Goal: Transaction & Acquisition: Purchase product/service

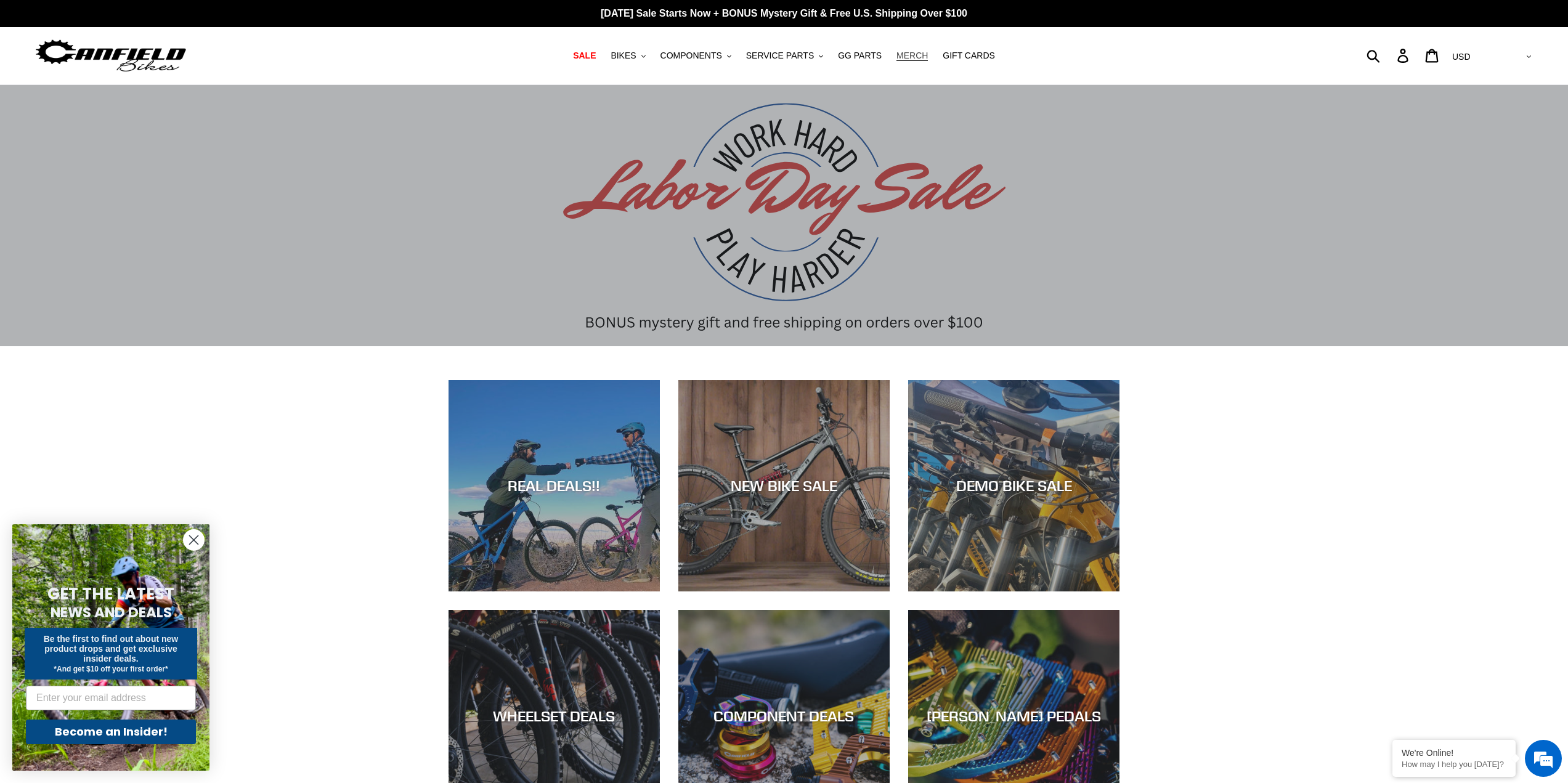
click at [907, 55] on span "MERCH" at bounding box center [912, 56] width 32 height 10
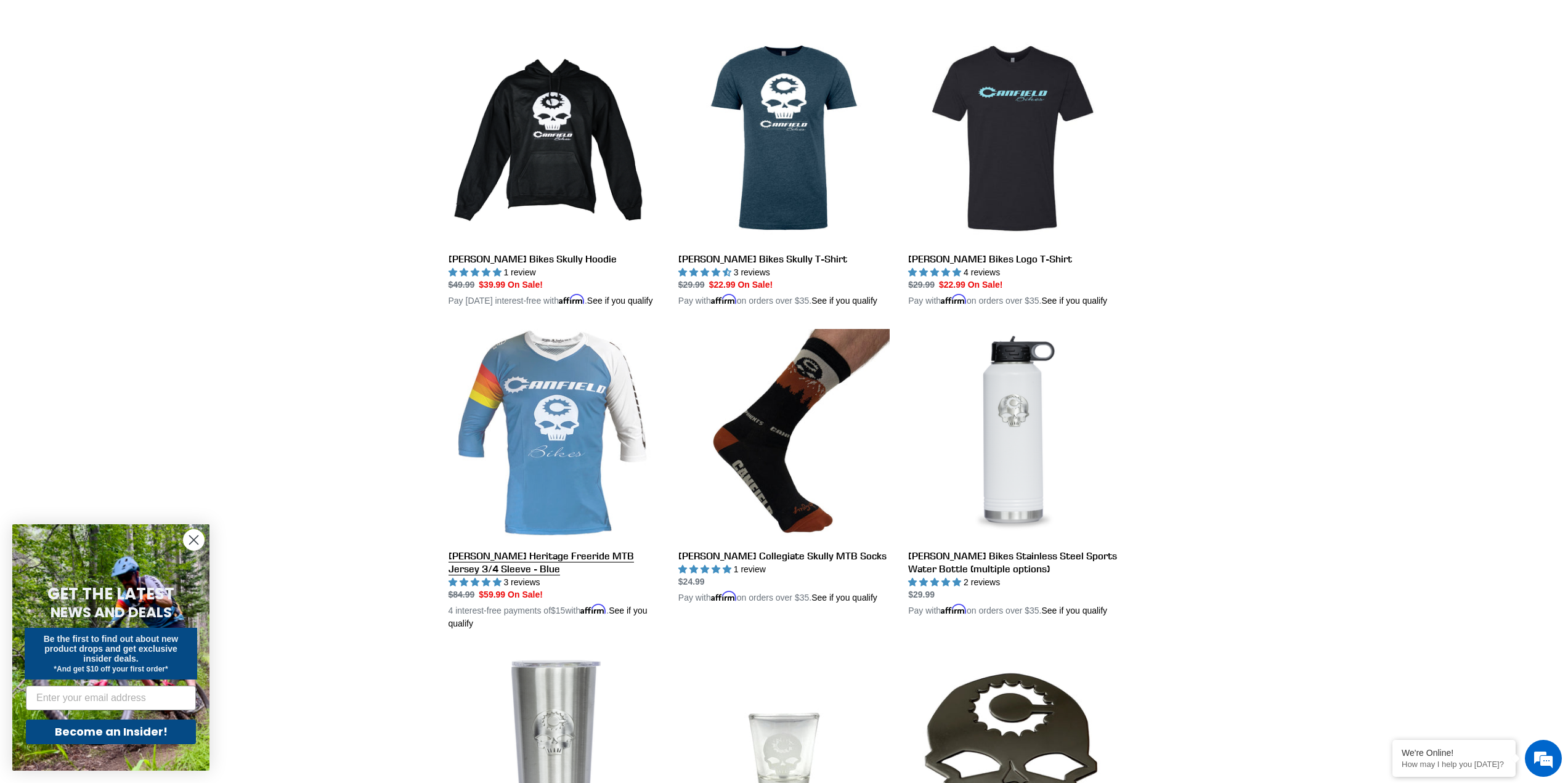
scroll to position [328, 0]
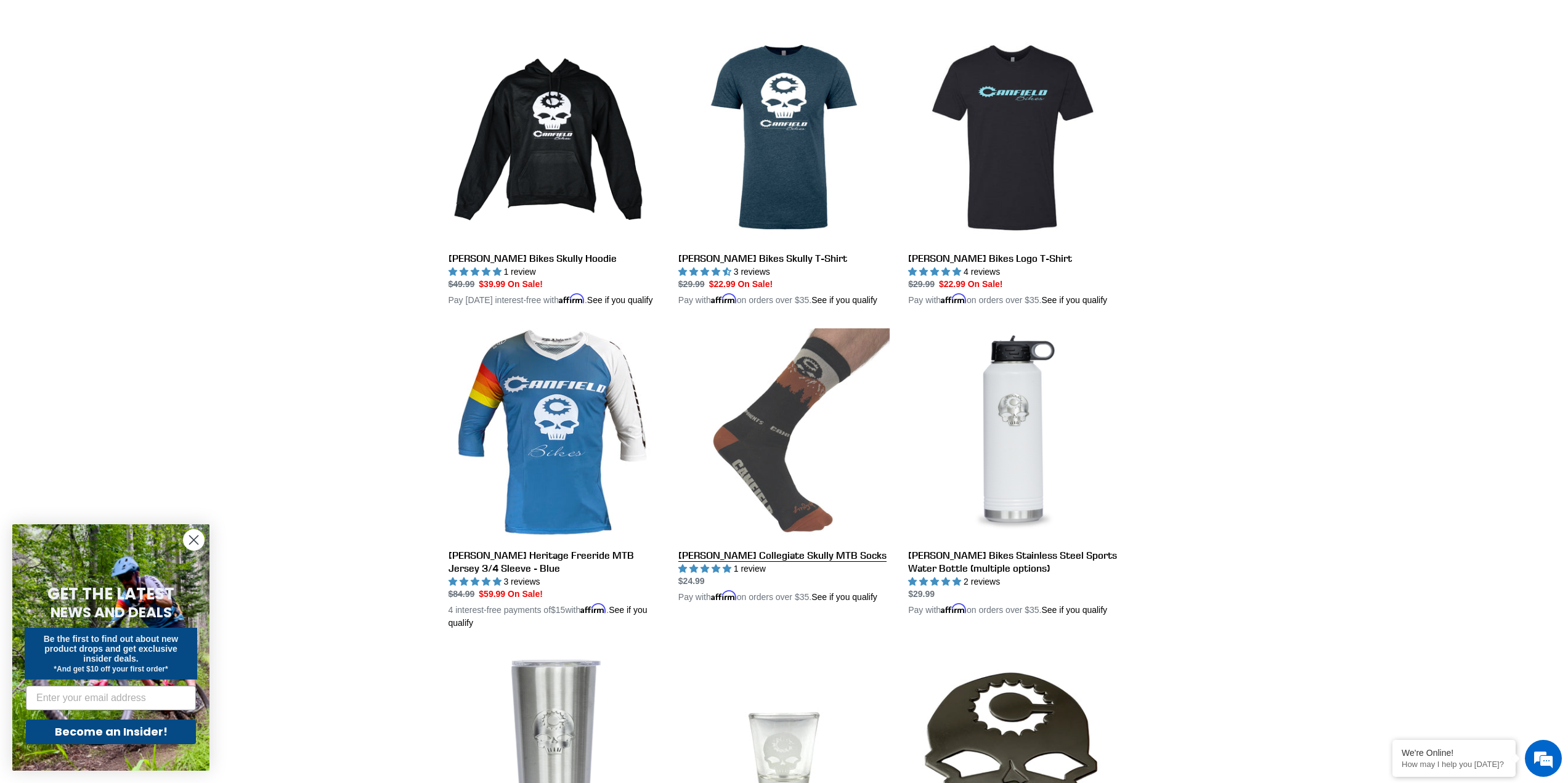
click at [786, 454] on link "Canfield Collegiate Skully MTB Socks" at bounding box center [784, 465] width 211 height 276
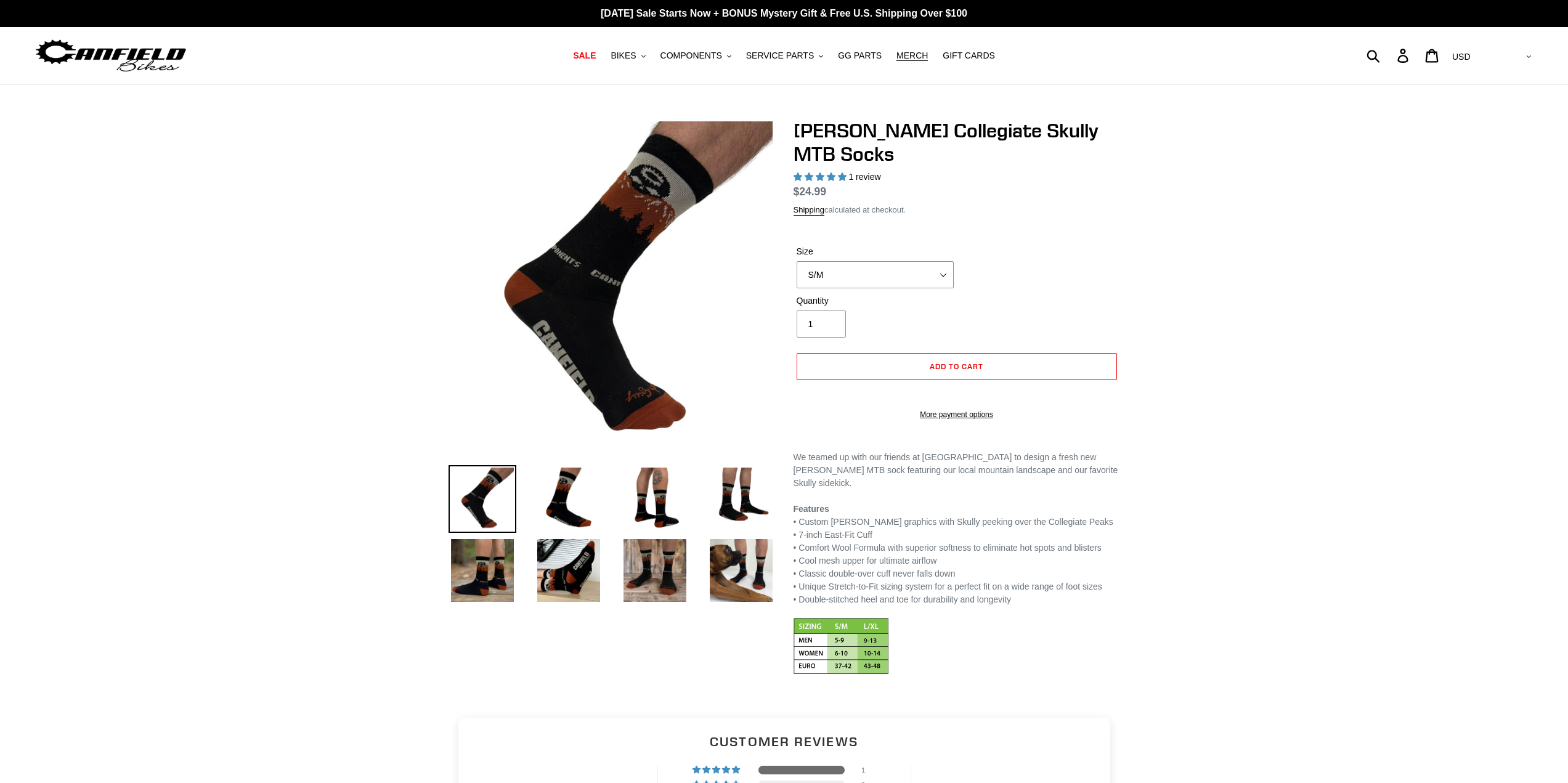
select select "highest-rating"
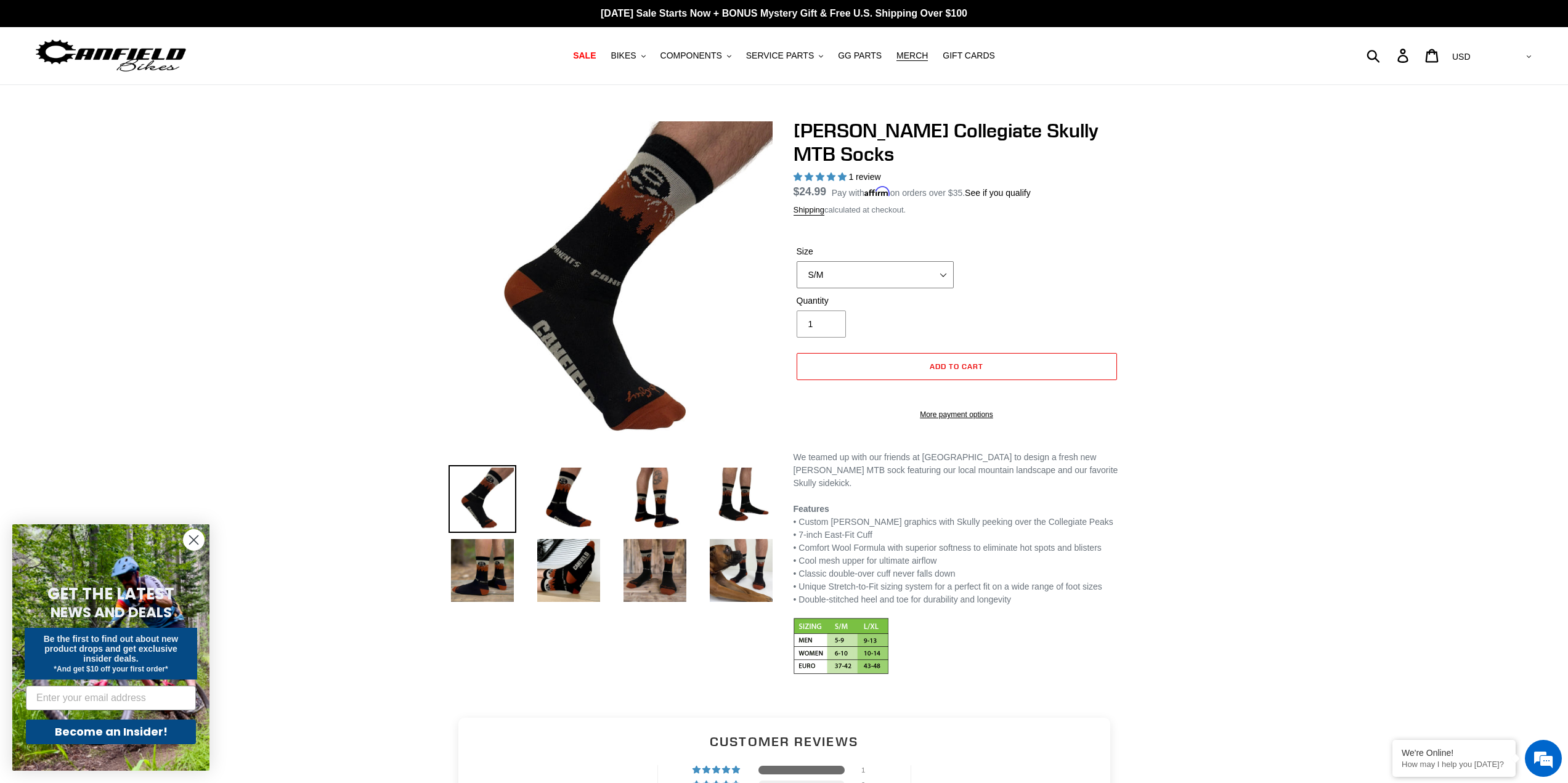
click at [875, 273] on select "S/M L/XL" at bounding box center [875, 275] width 157 height 27
select select "L/XL"
click at [797, 261] on select "S/M L/XL" at bounding box center [875, 275] width 157 height 27
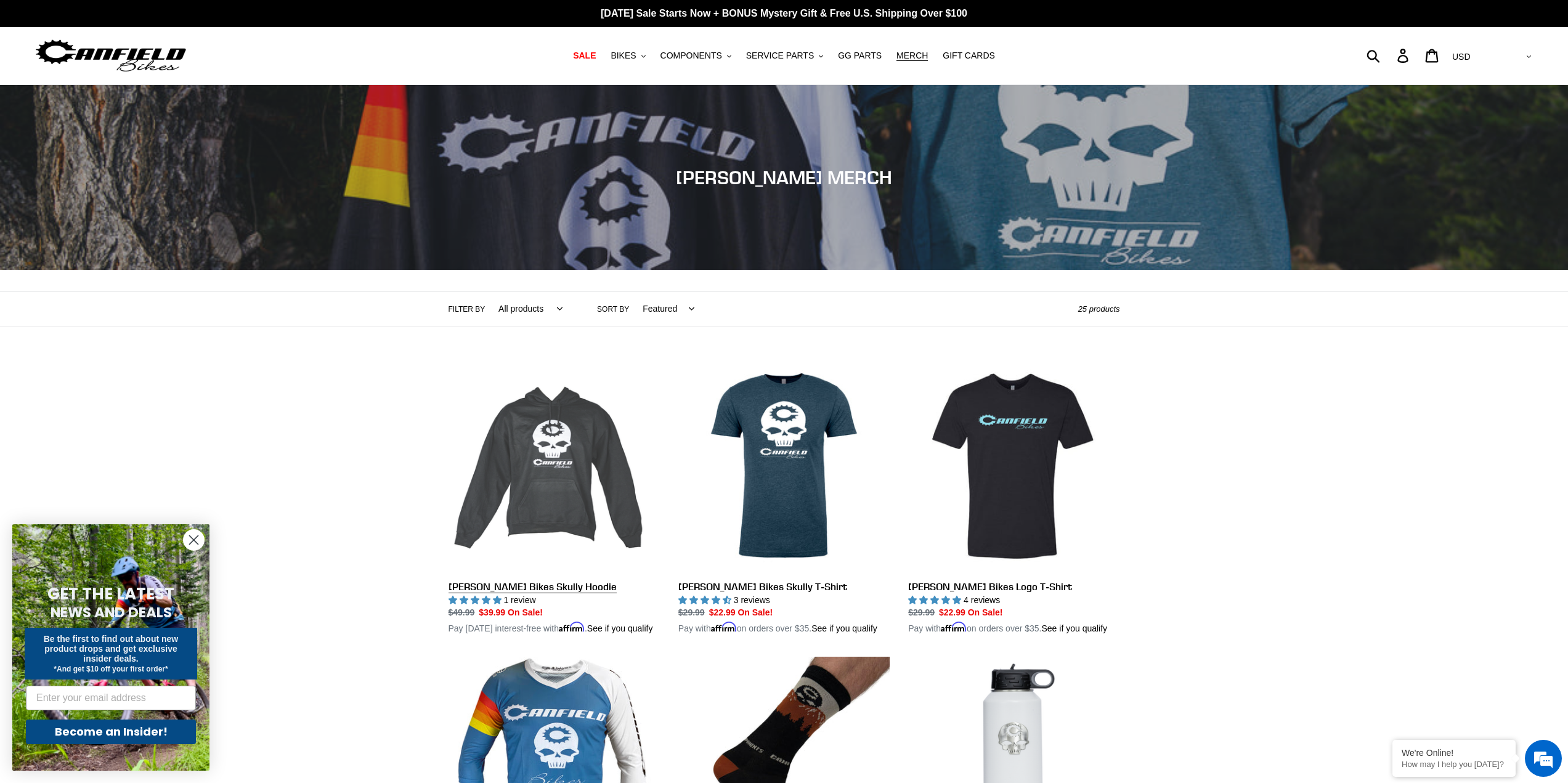
click at [548, 446] on link "Canfield Bikes Skully Hoodie" at bounding box center [554, 498] width 211 height 276
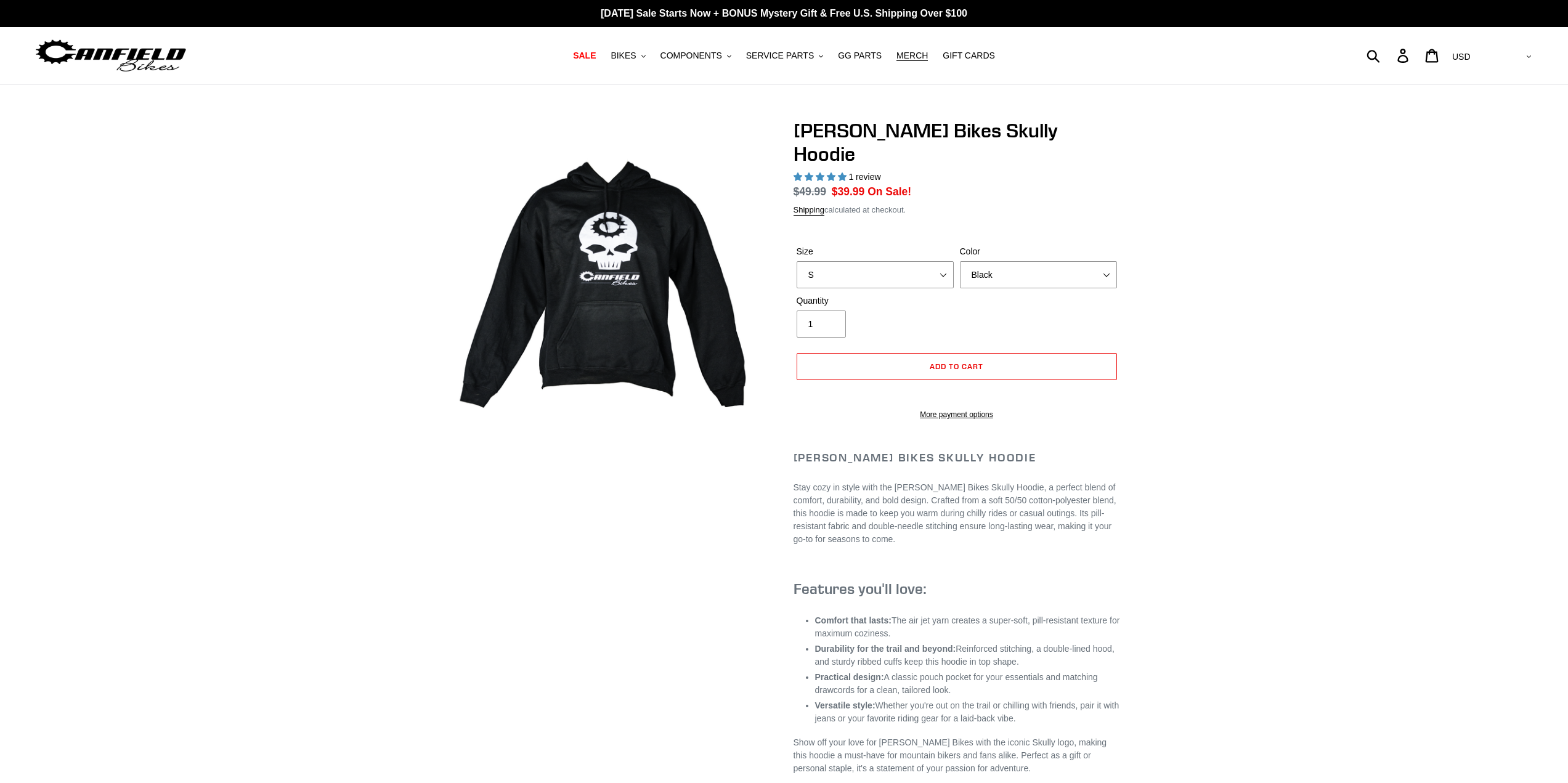
select select "highest-rating"
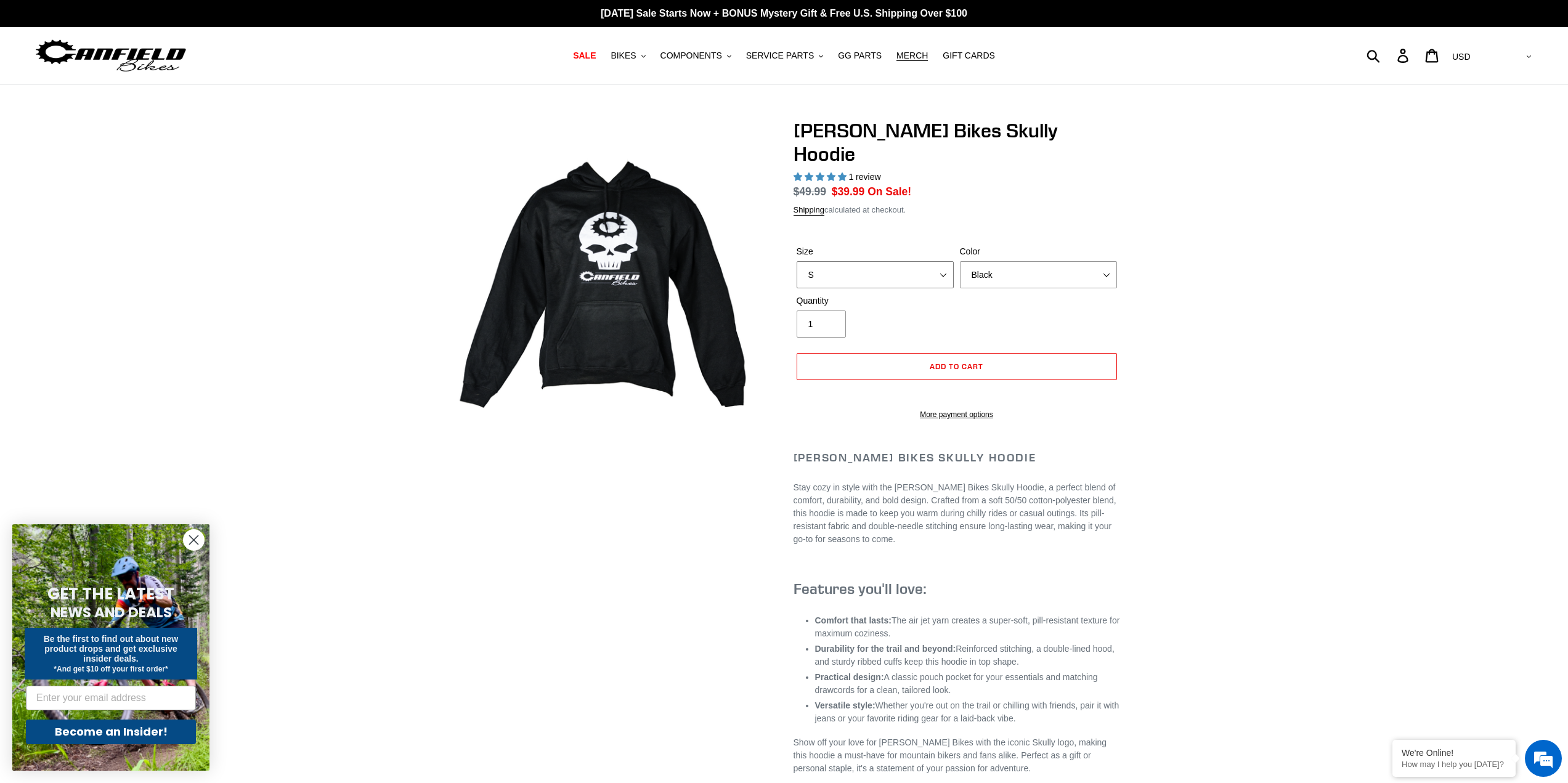
click at [894, 261] on select "S M pre-order ETA 9.20.25 L pre-order ETA 9.20.25 XL pre-order ETA 9.20.25" at bounding box center [875, 275] width 157 height 27
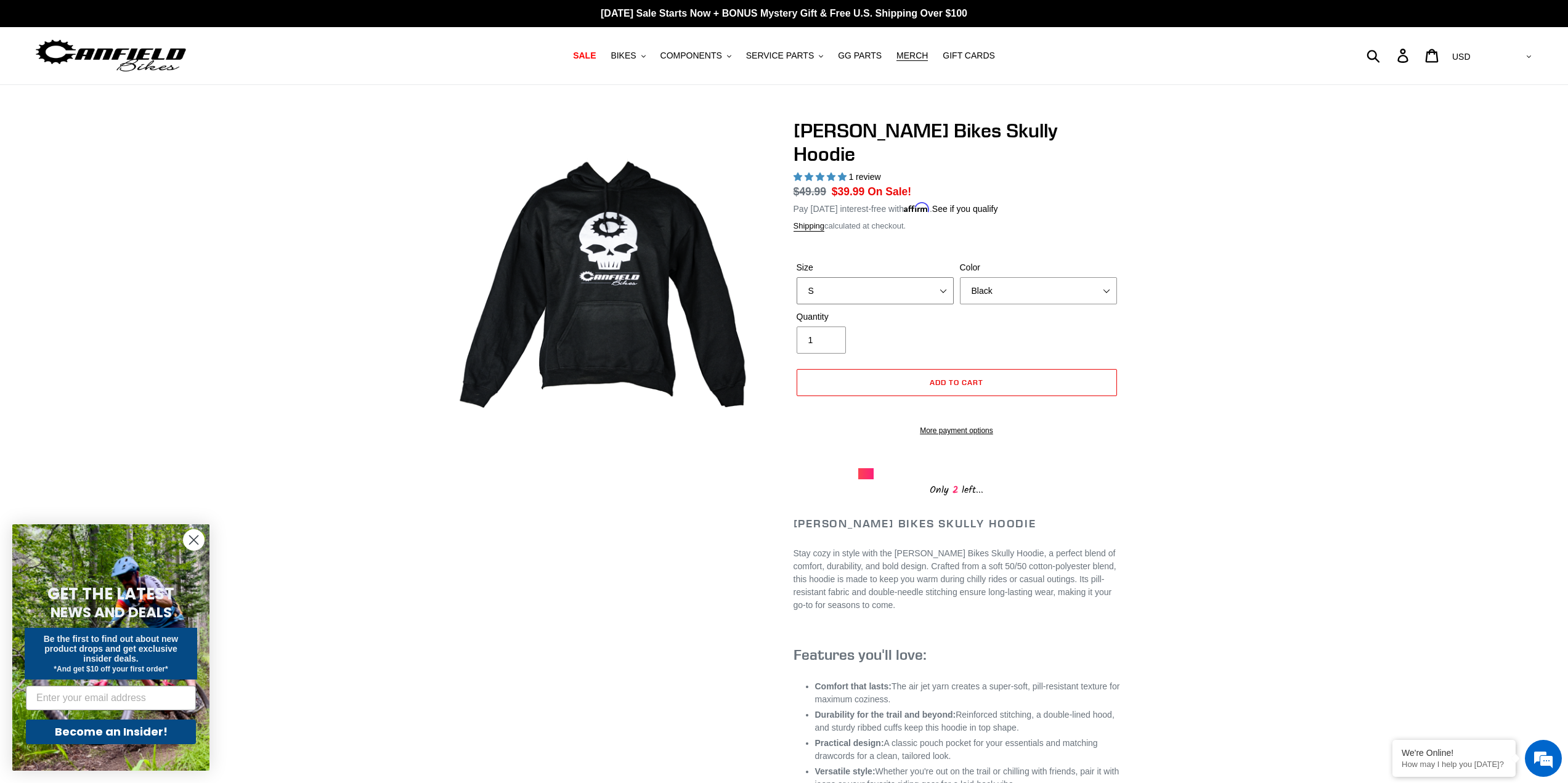
select select "XL pre-order ETA 9.20.25"
click at [797, 277] on select "S M pre-order ETA 9.20.25 L pre-order ETA 9.20.25 XL pre-order ETA 9.20.25" at bounding box center [875, 291] width 157 height 27
click at [1033, 277] on select "Black Grey Blue" at bounding box center [1038, 291] width 157 height 27
click at [960, 277] on select "Black Grey Blue" at bounding box center [1038, 291] width 157 height 27
click at [1022, 277] on select "Black Grey Blue" at bounding box center [1038, 291] width 157 height 27
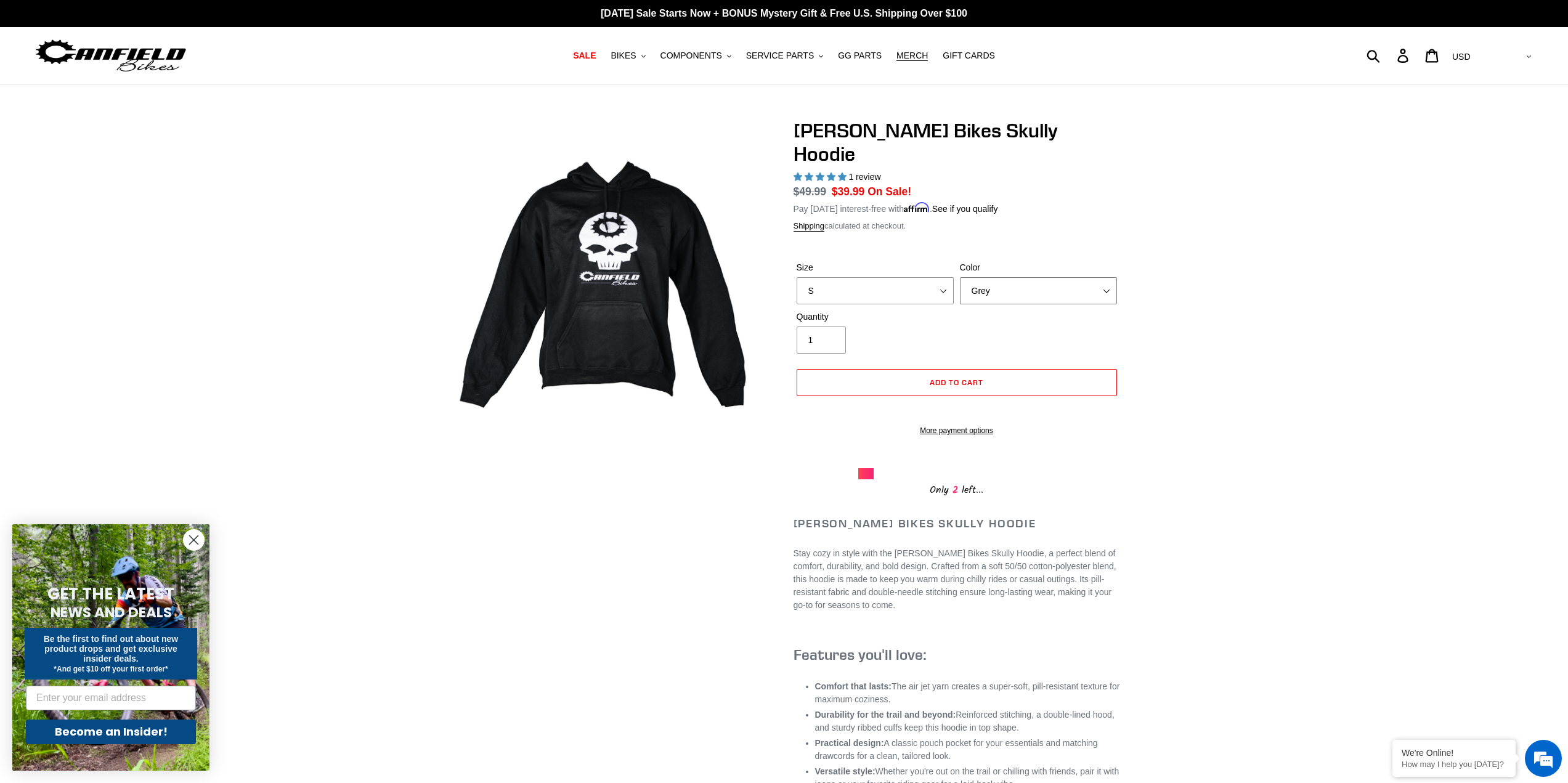
select select "Black"
click at [960, 277] on select "Black Grey Blue" at bounding box center [1038, 291] width 157 height 27
click at [917, 369] on button "Add to cart" at bounding box center [956, 383] width 320 height 27
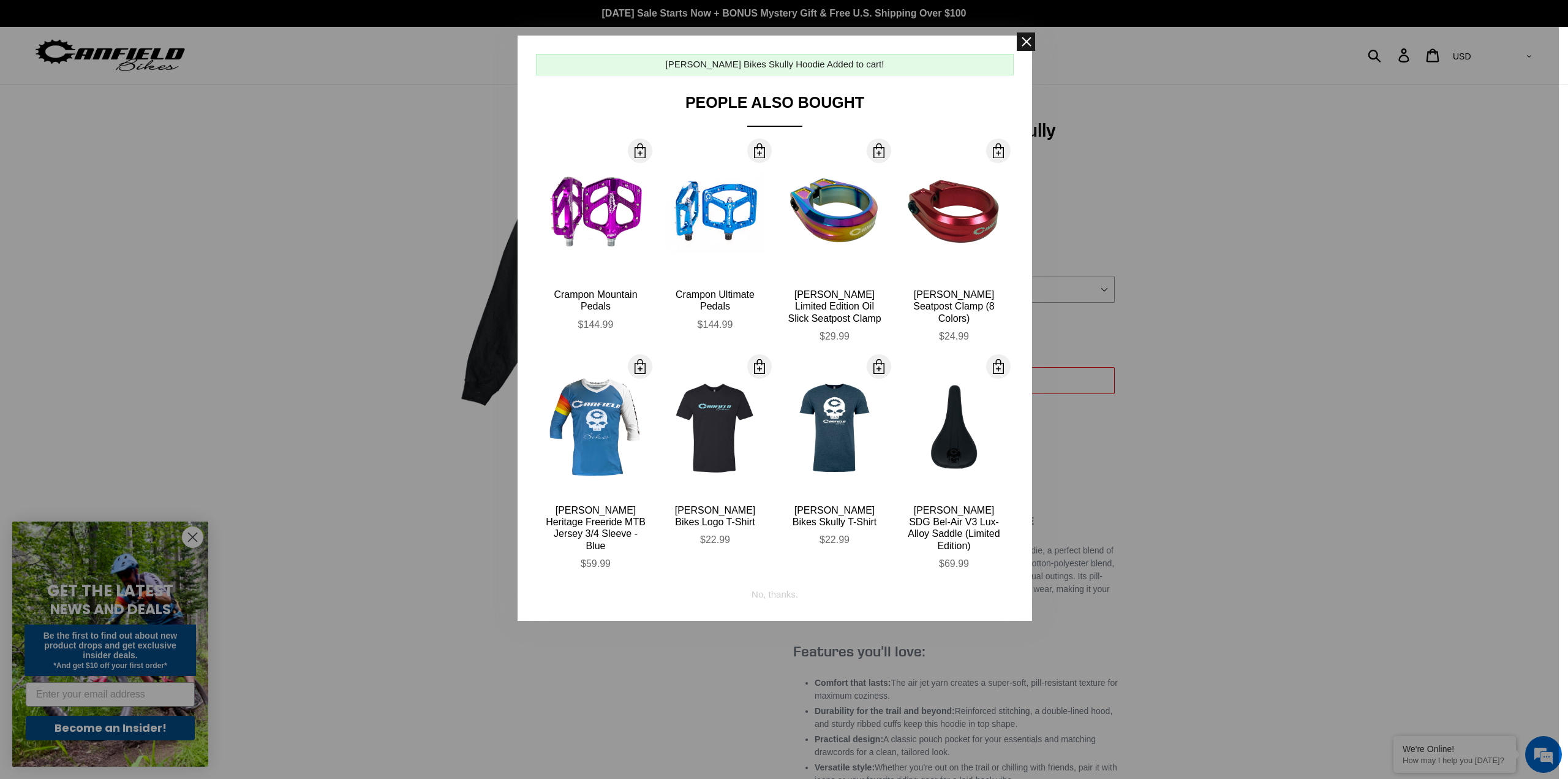
click at [1028, 36] on span at bounding box center [1025, 41] width 18 height 18
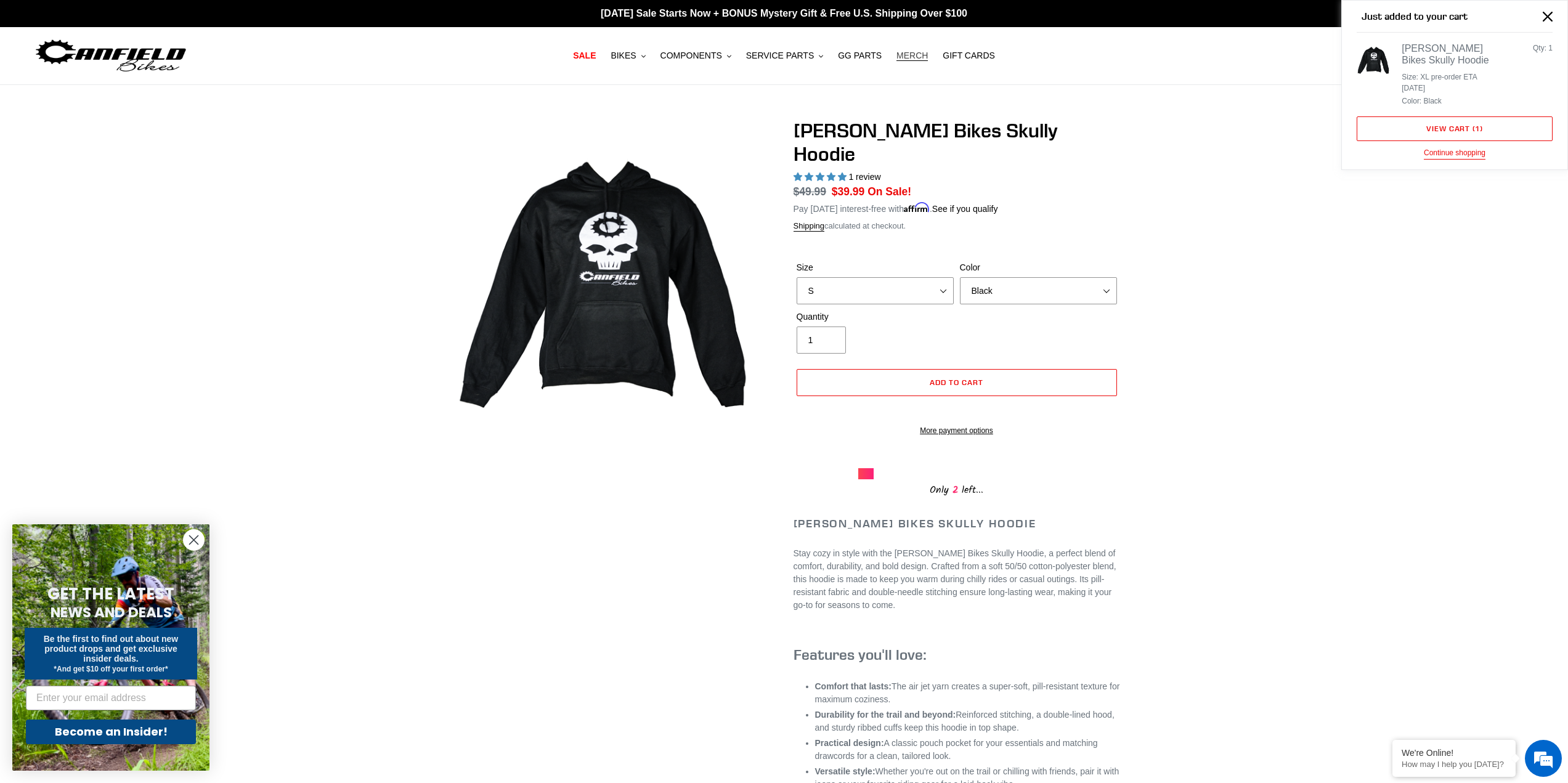
click at [905, 56] on span "MERCH" at bounding box center [912, 56] width 32 height 10
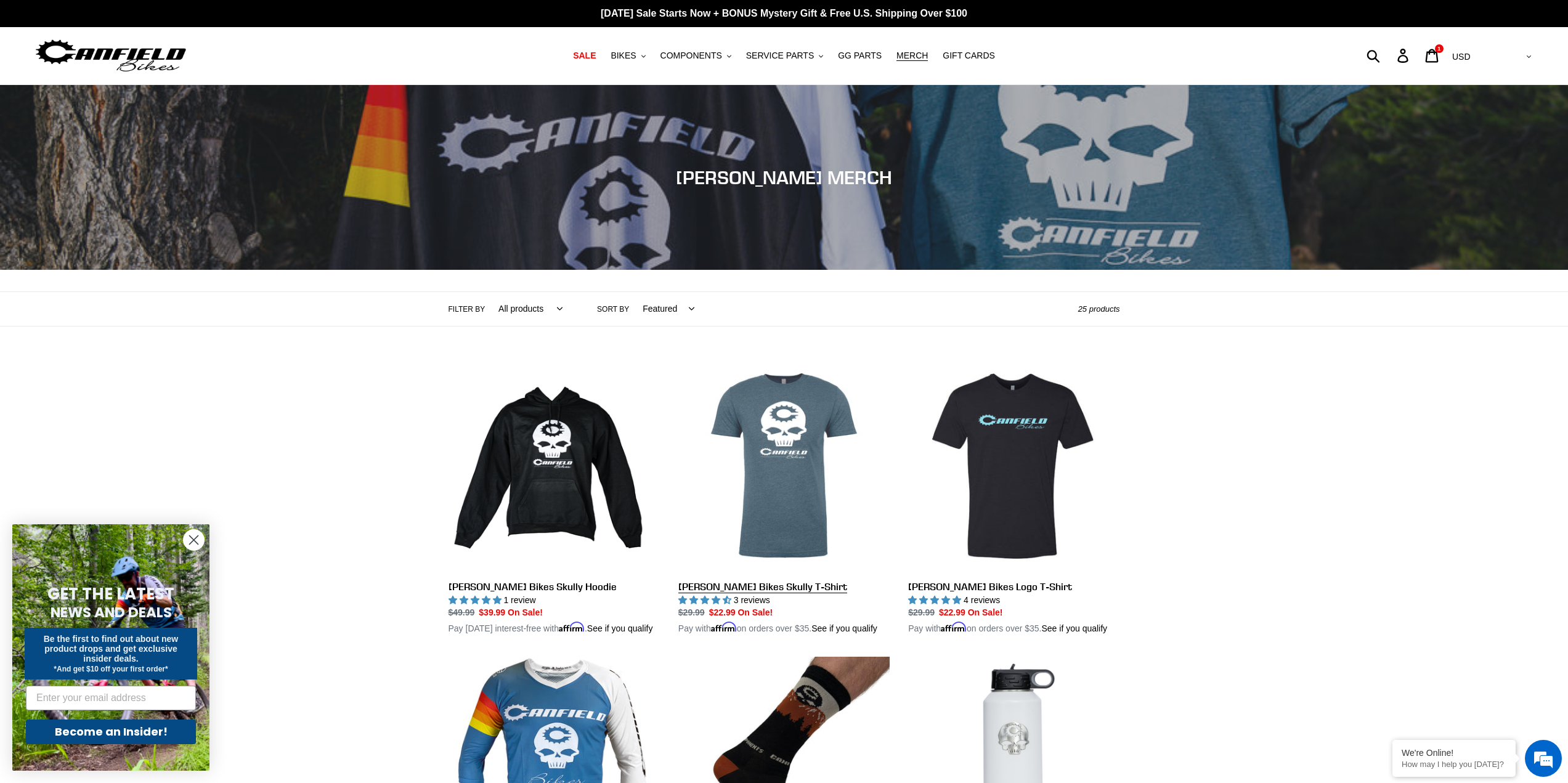
click at [792, 426] on link "[PERSON_NAME] Bikes Skully T-Shirt" at bounding box center [784, 498] width 211 height 276
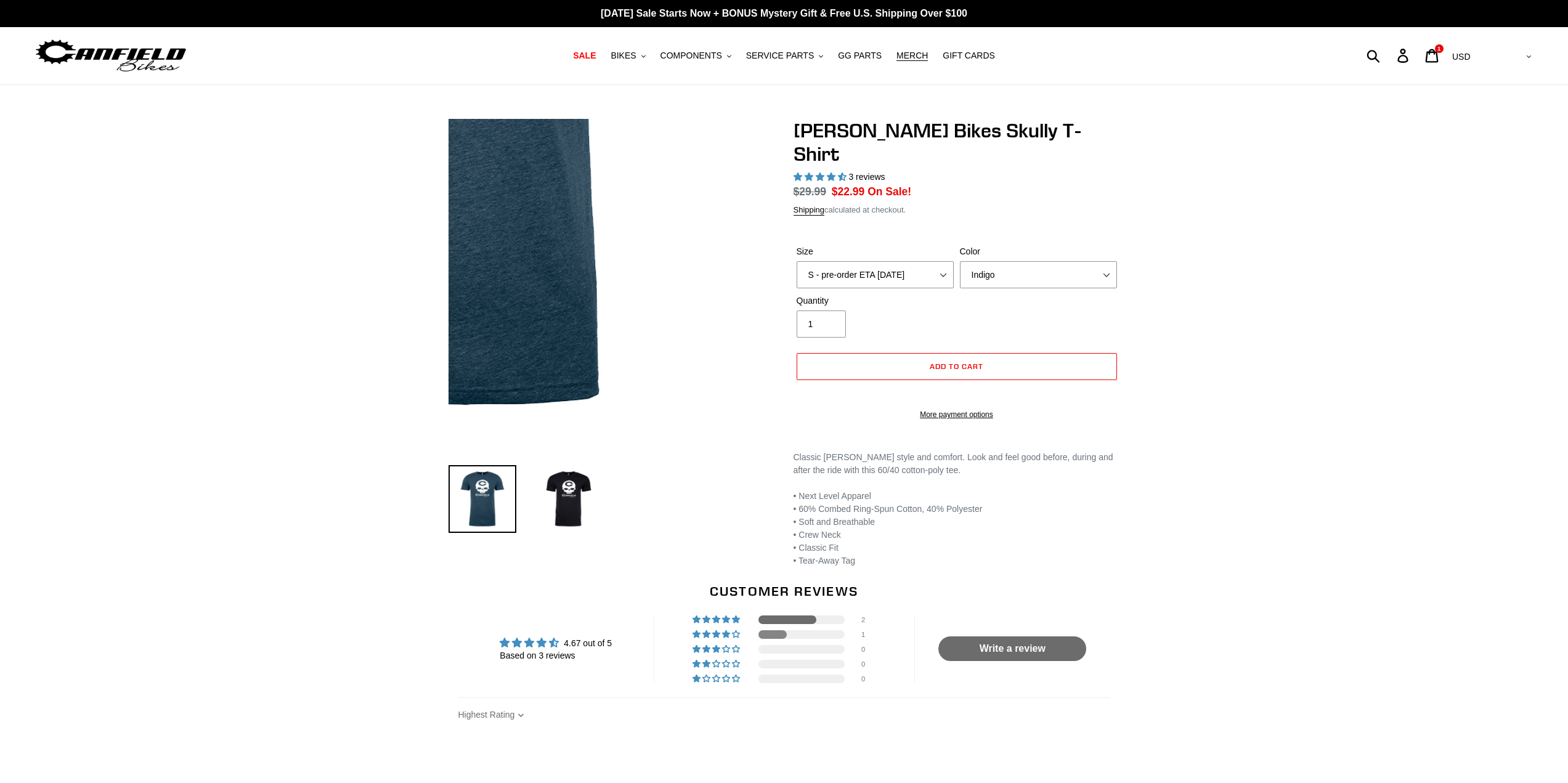
select select "highest-rating"
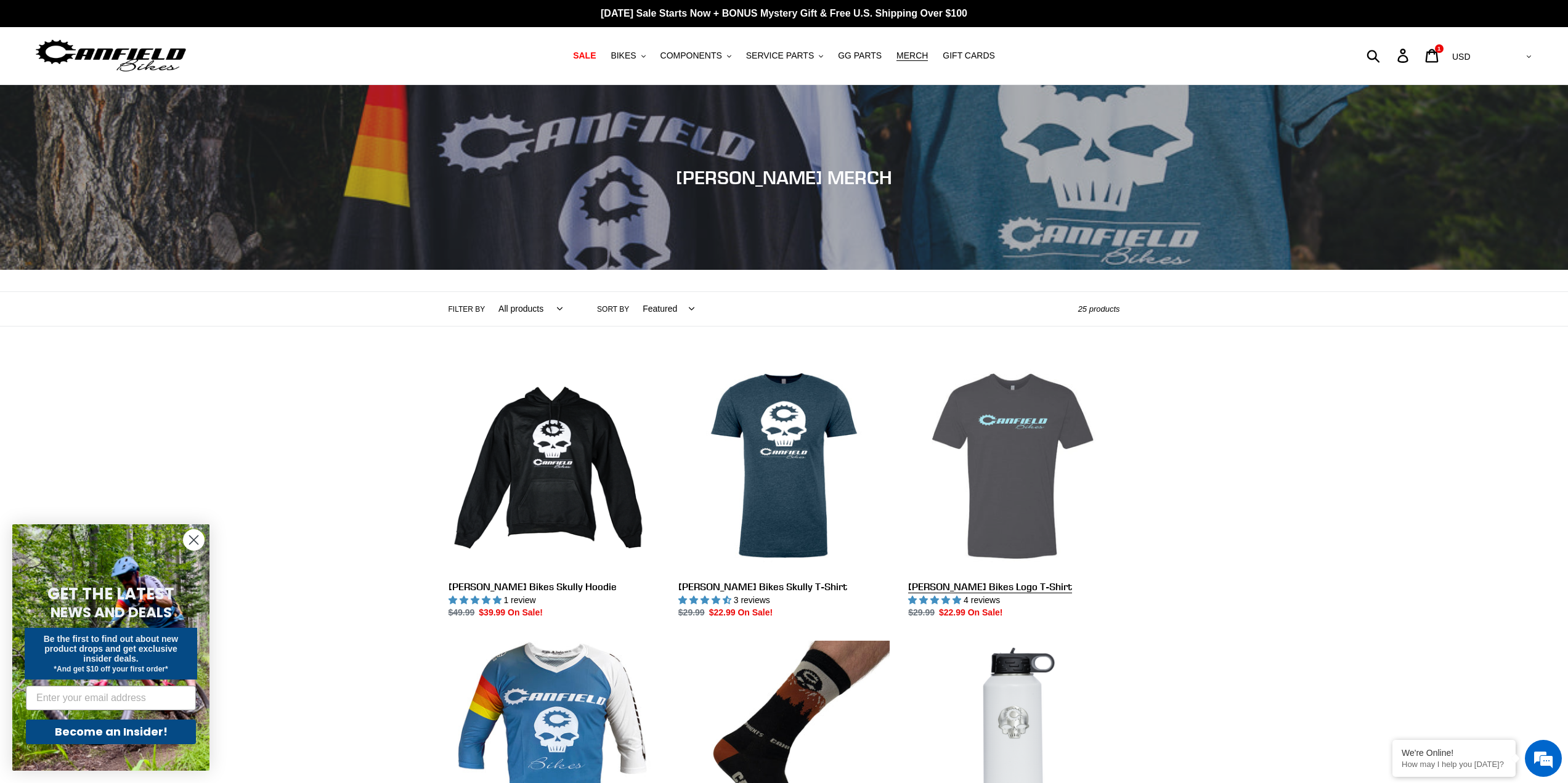
click at [997, 457] on link "[PERSON_NAME] Bikes Logo T-Shirt" at bounding box center [1014, 490] width 211 height 260
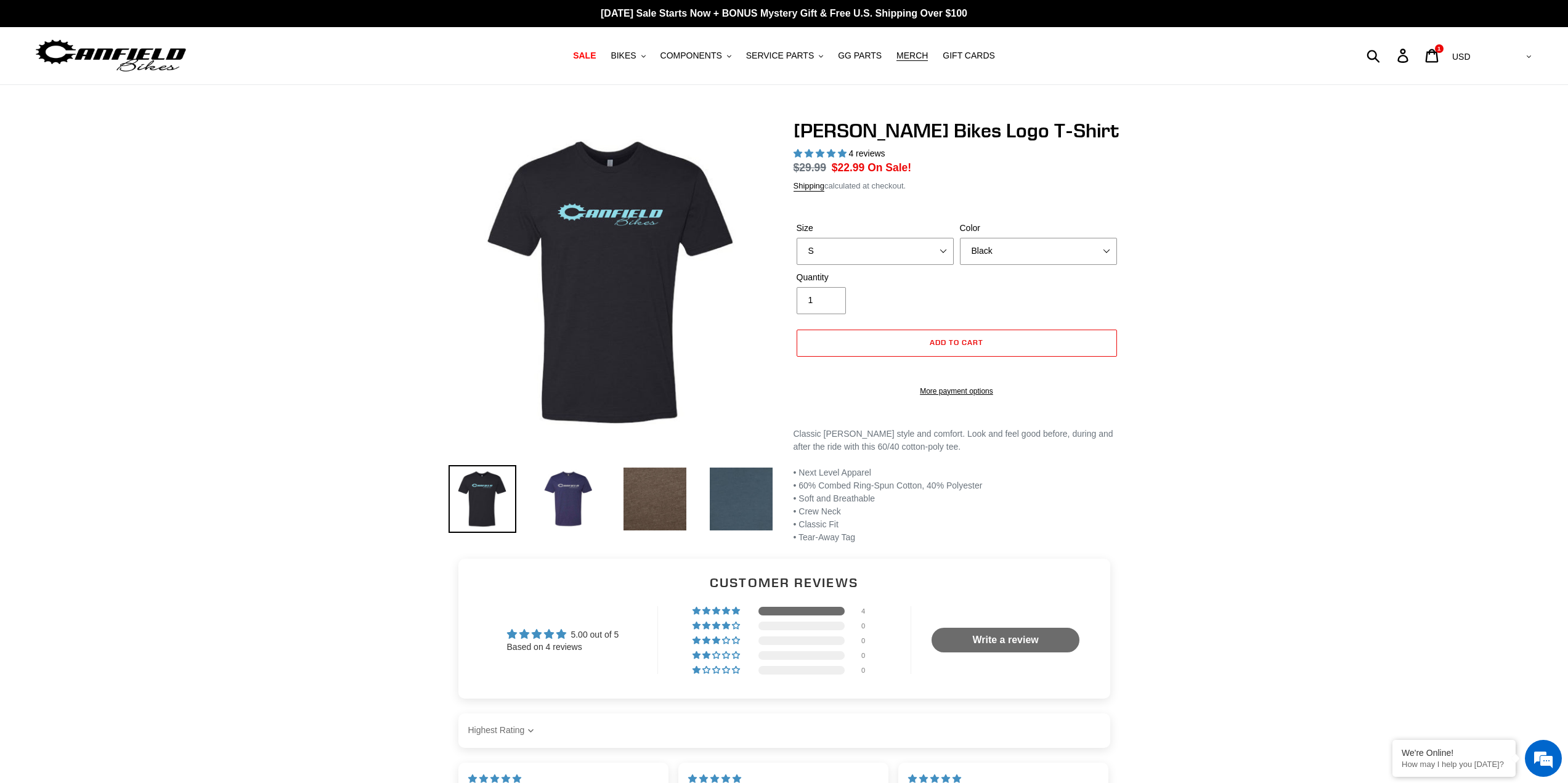
select select "highest-rating"
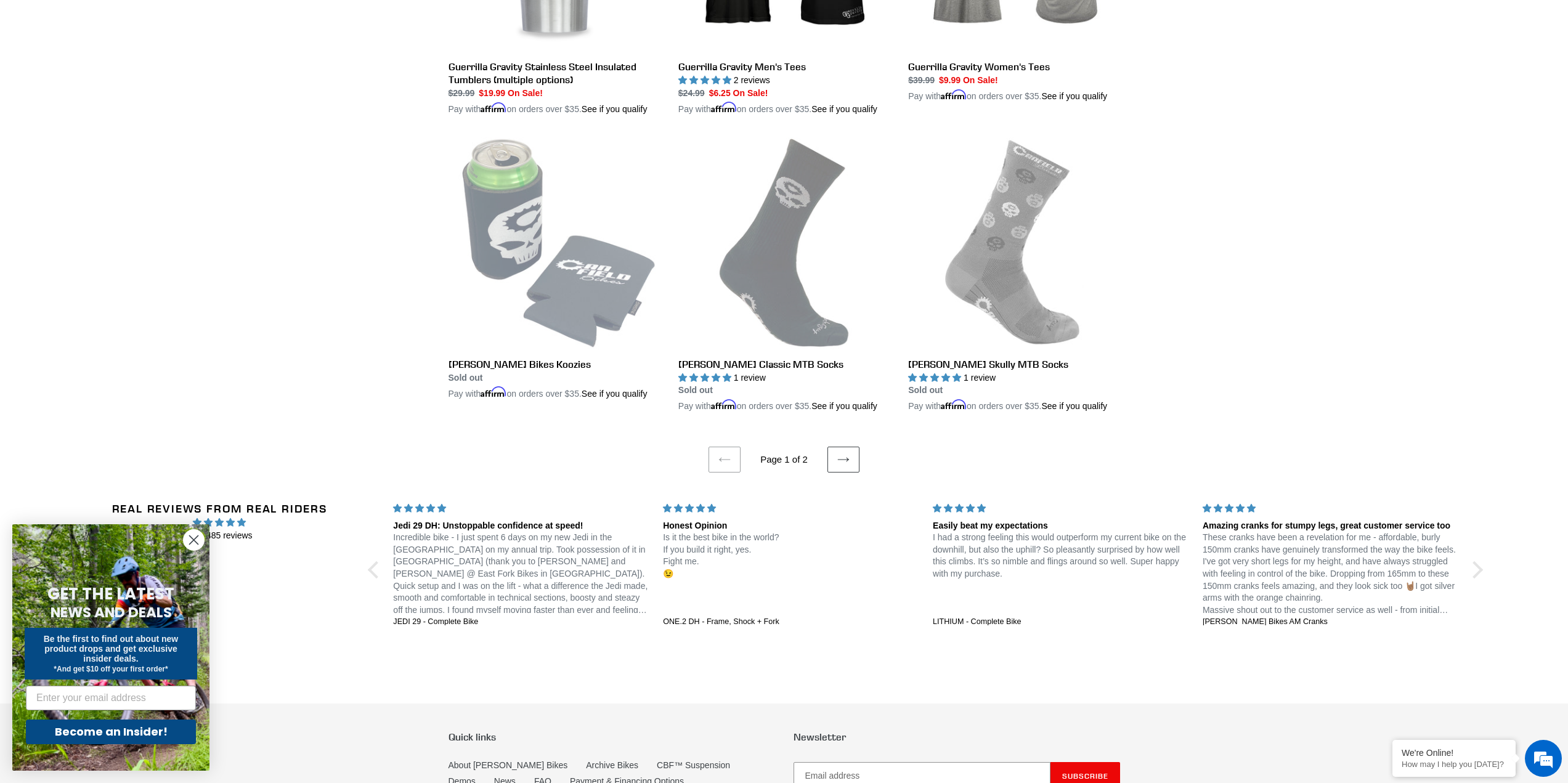
scroll to position [2340, 0]
click at [843, 471] on link "Next page" at bounding box center [844, 459] width 32 height 26
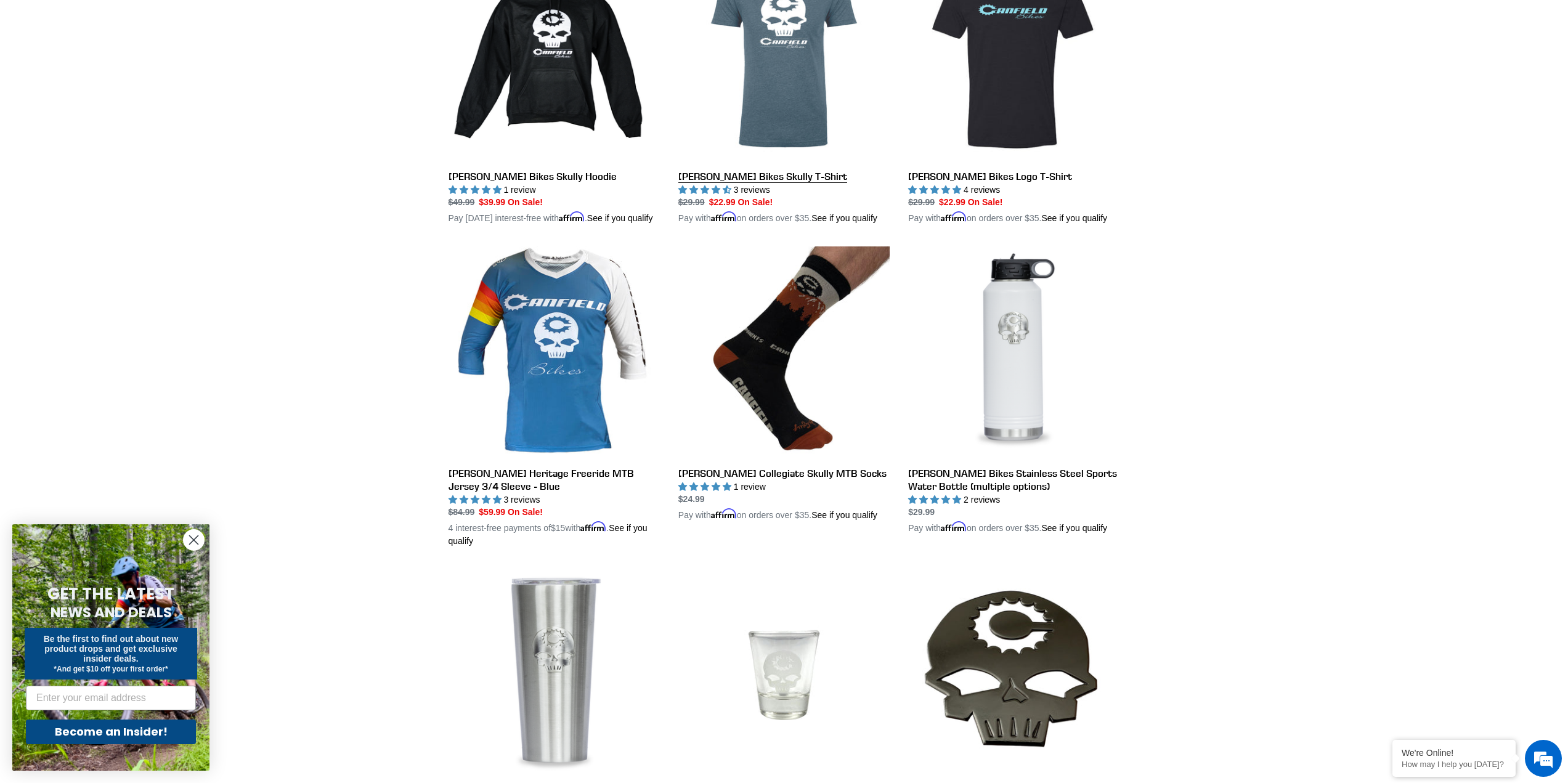
scroll to position [413, 0]
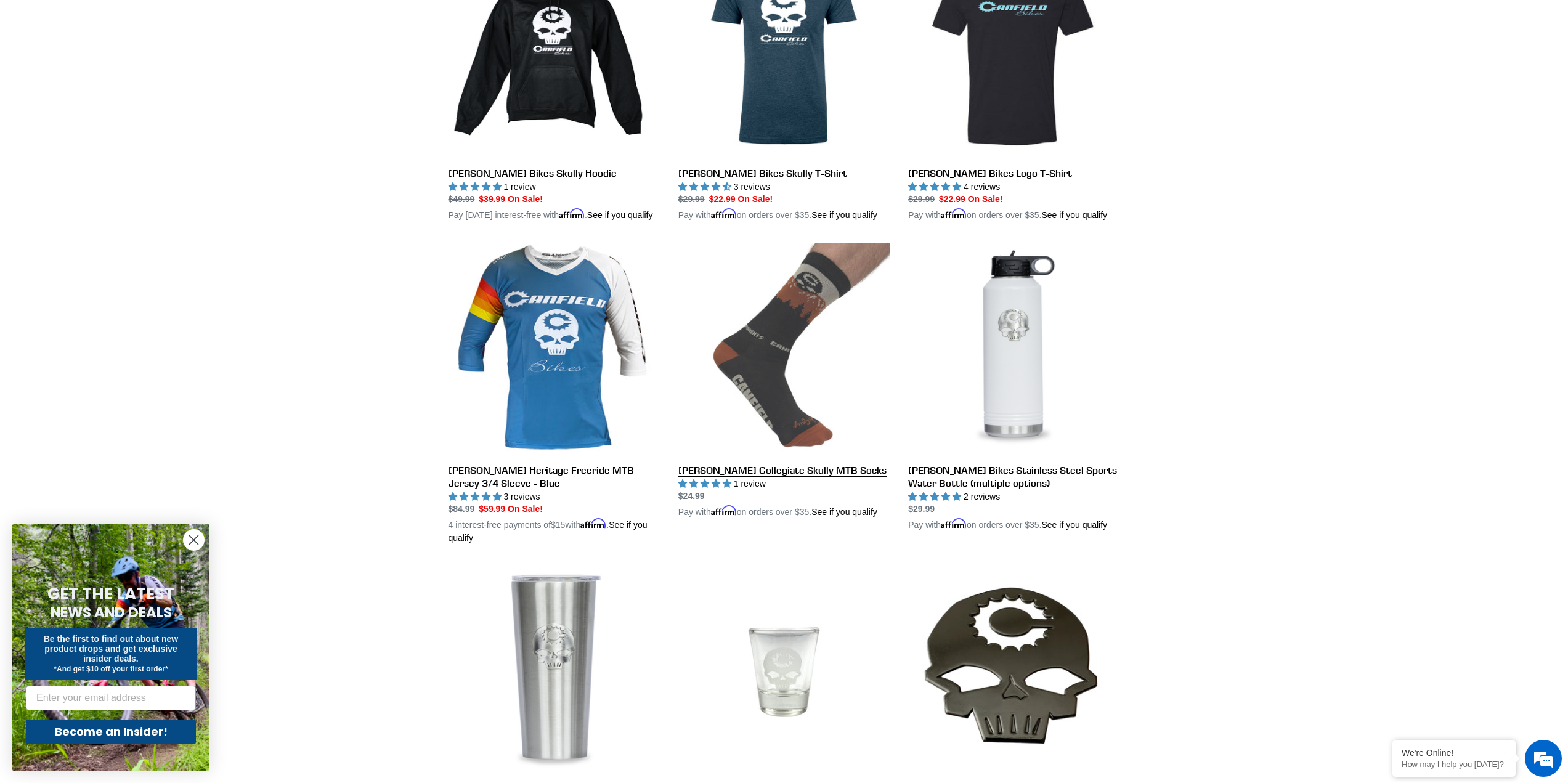
click at [759, 344] on link "[PERSON_NAME] Collegiate Skully MTB Socks" at bounding box center [784, 380] width 211 height 276
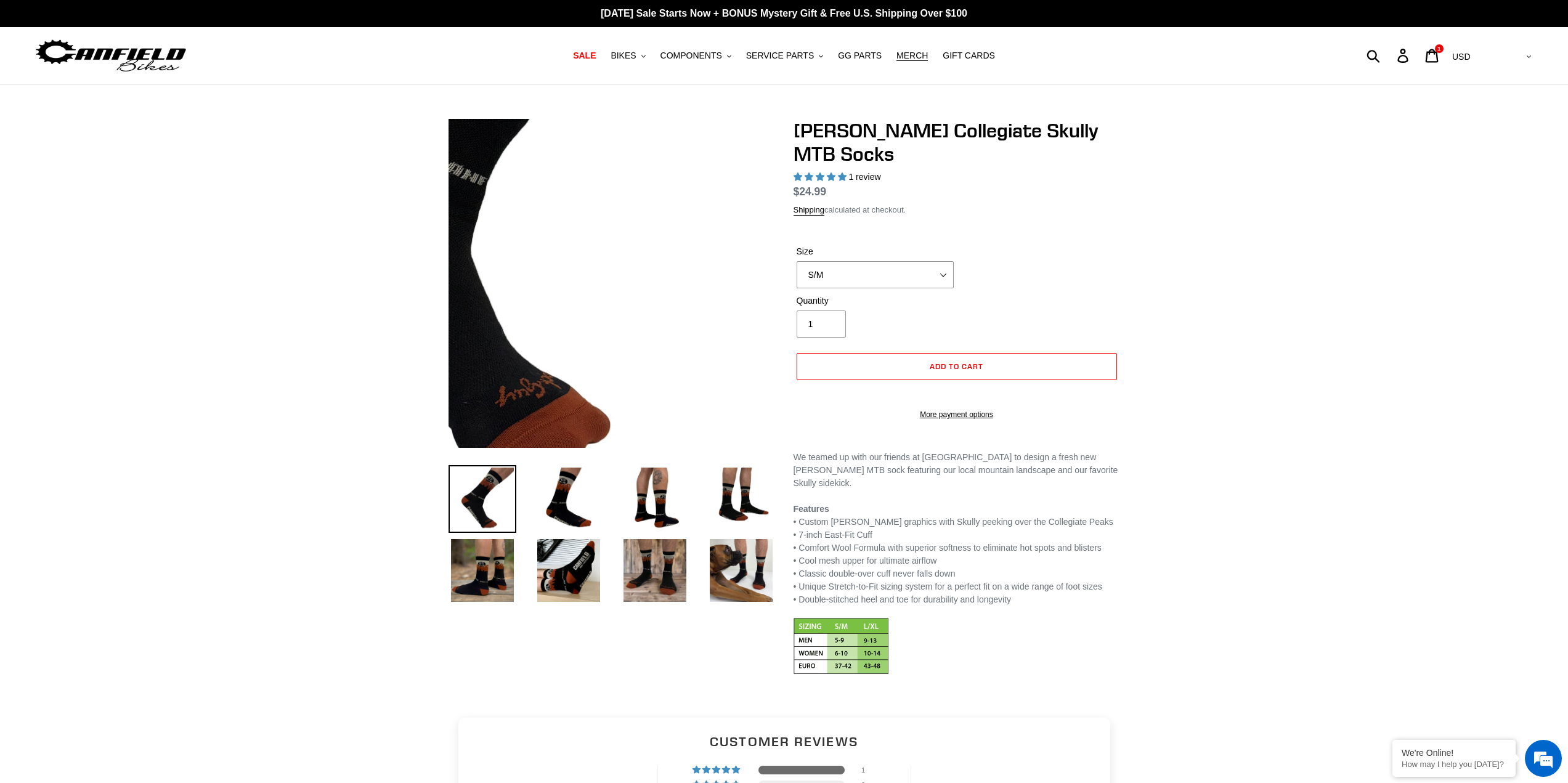
select select "highest-rating"
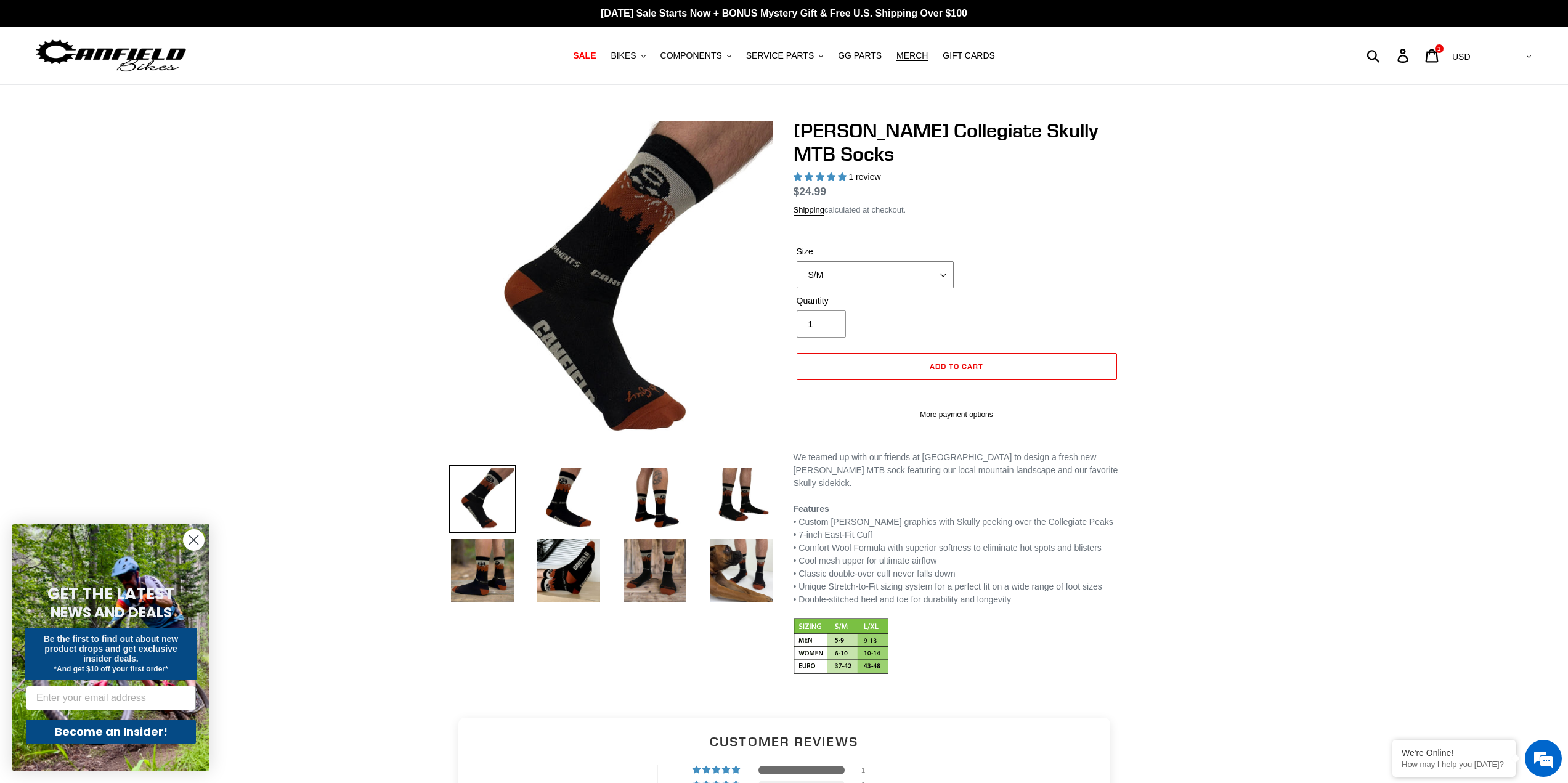
click at [875, 276] on select "S/M L/XL" at bounding box center [875, 275] width 157 height 27
select select "L/XL"
click at [797, 261] on select "S/M L/XL" at bounding box center [875, 275] width 157 height 27
click at [951, 365] on span "Add to cart" at bounding box center [956, 366] width 53 height 10
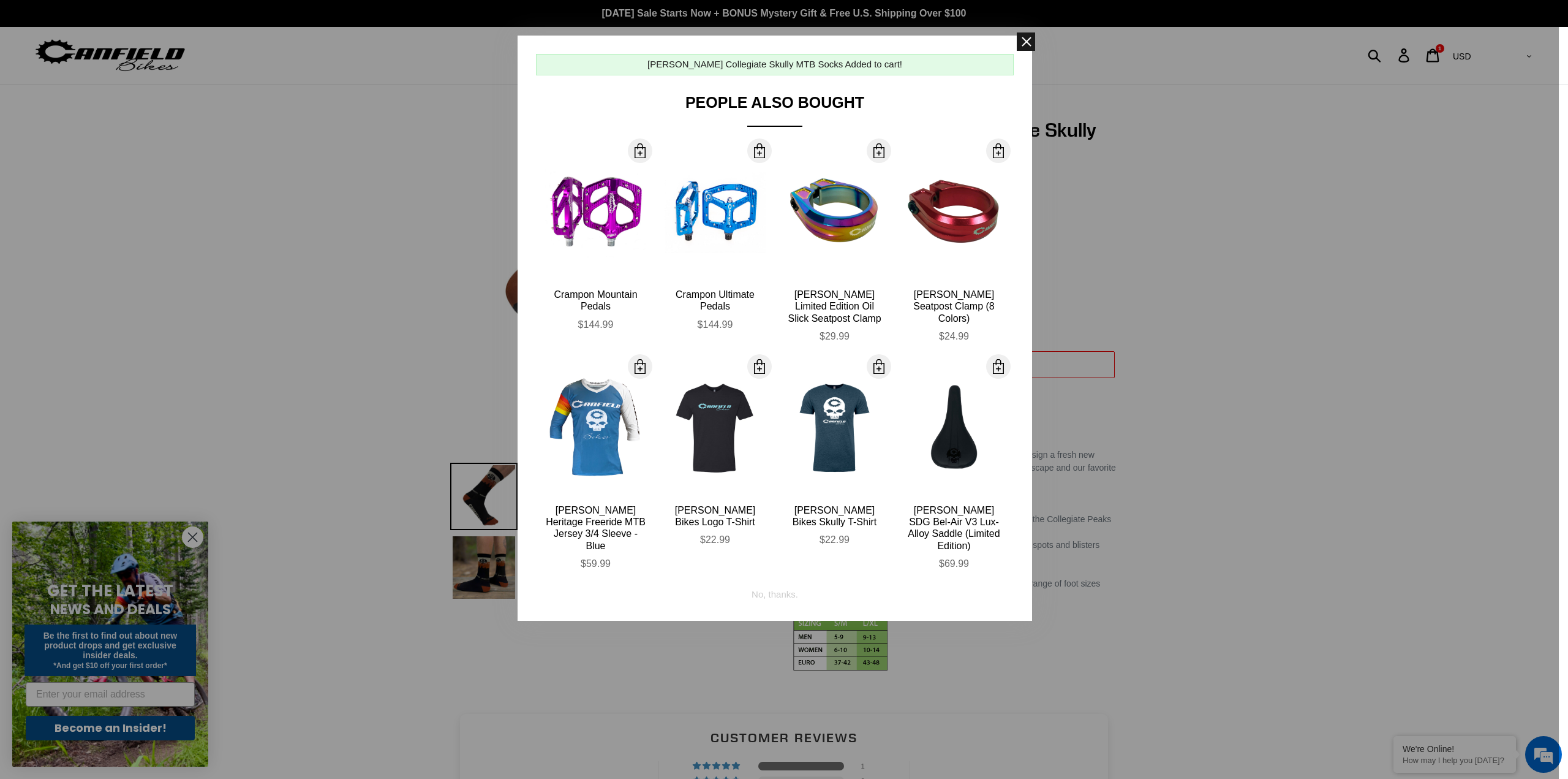
click at [1024, 41] on span at bounding box center [1025, 41] width 18 height 18
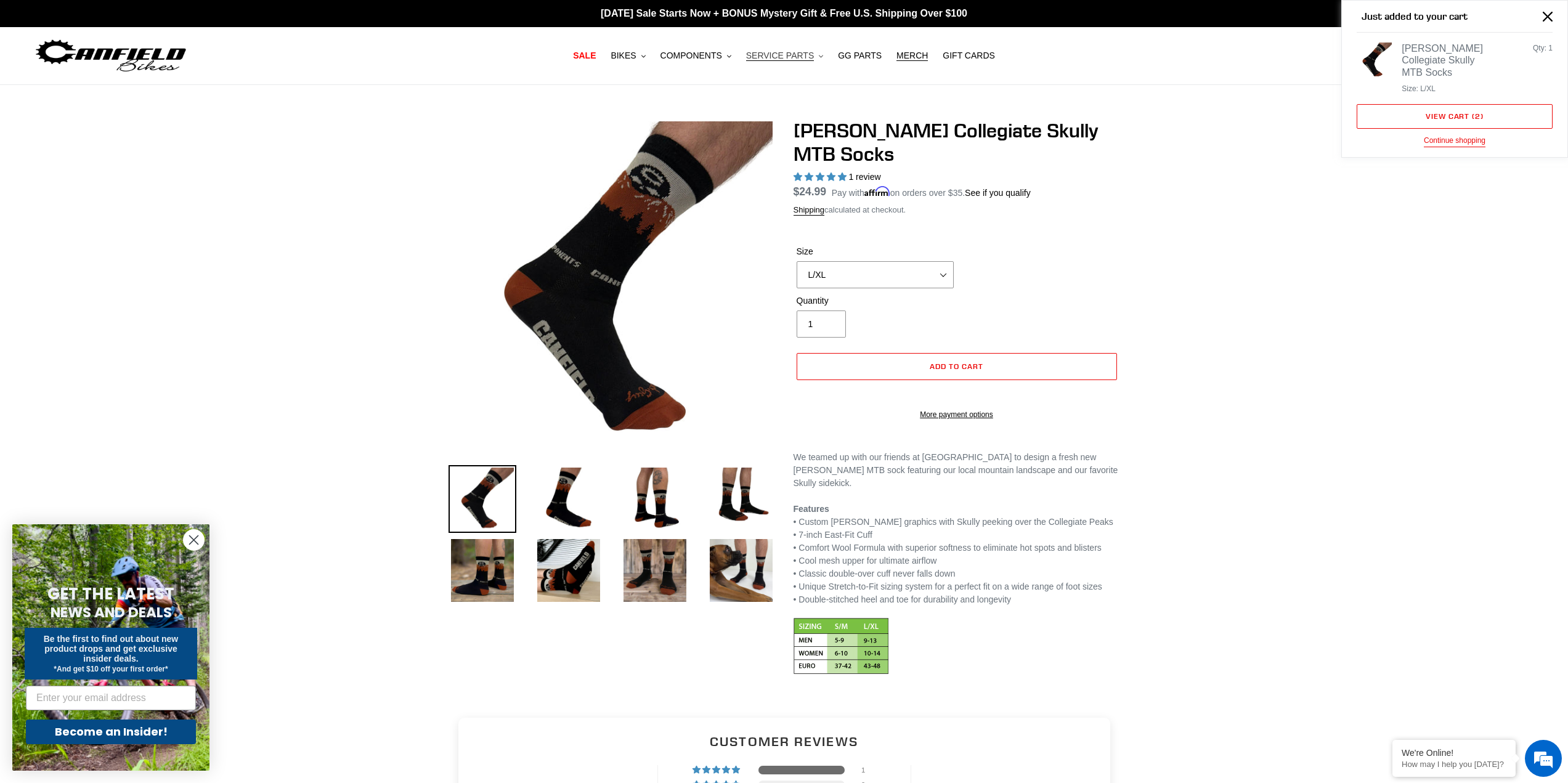
click at [776, 53] on span "SERVICE PARTS" at bounding box center [779, 56] width 68 height 10
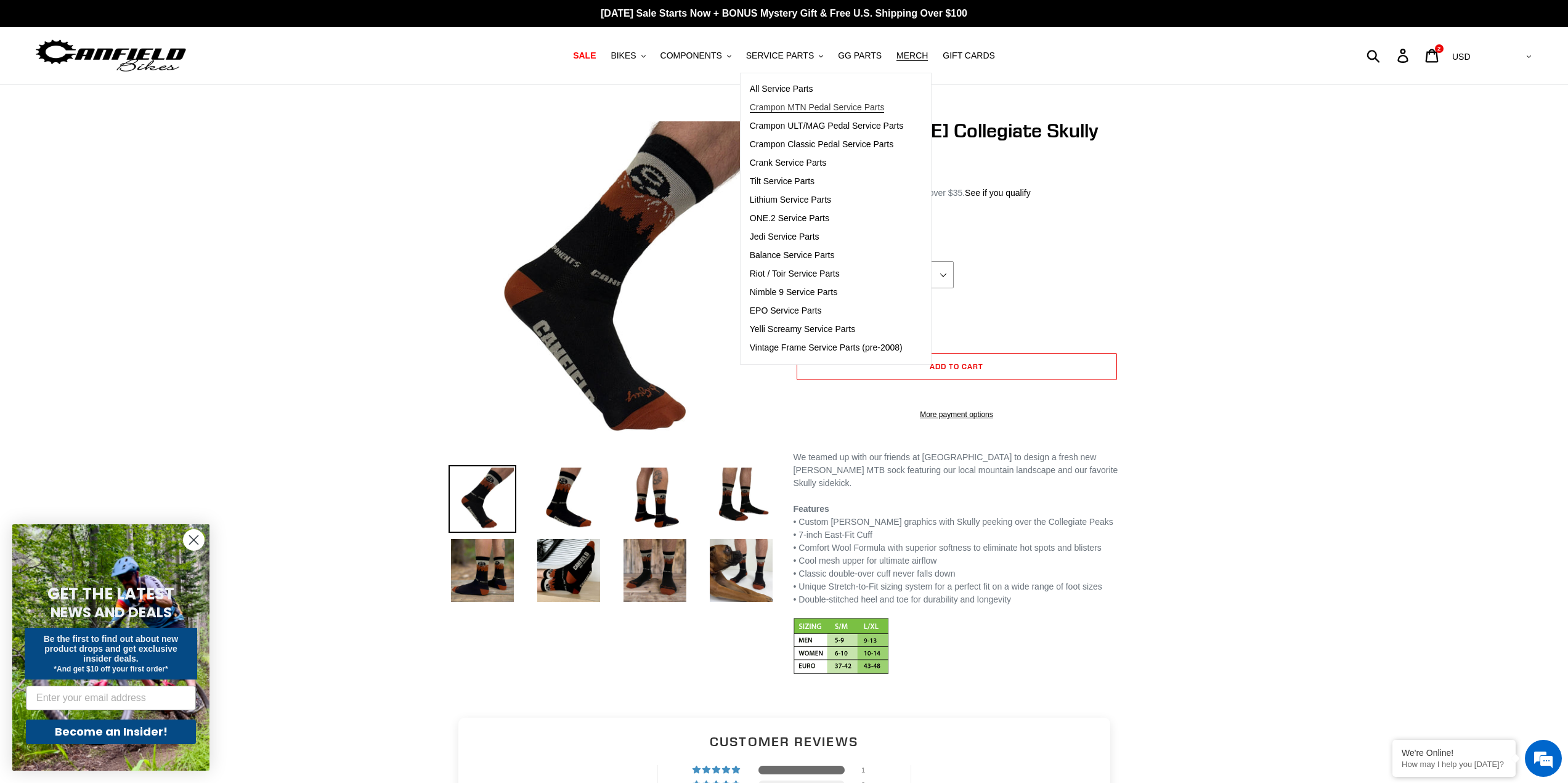
click at [790, 106] on span "Crampon MTN Pedal Service Parts" at bounding box center [817, 107] width 135 height 10
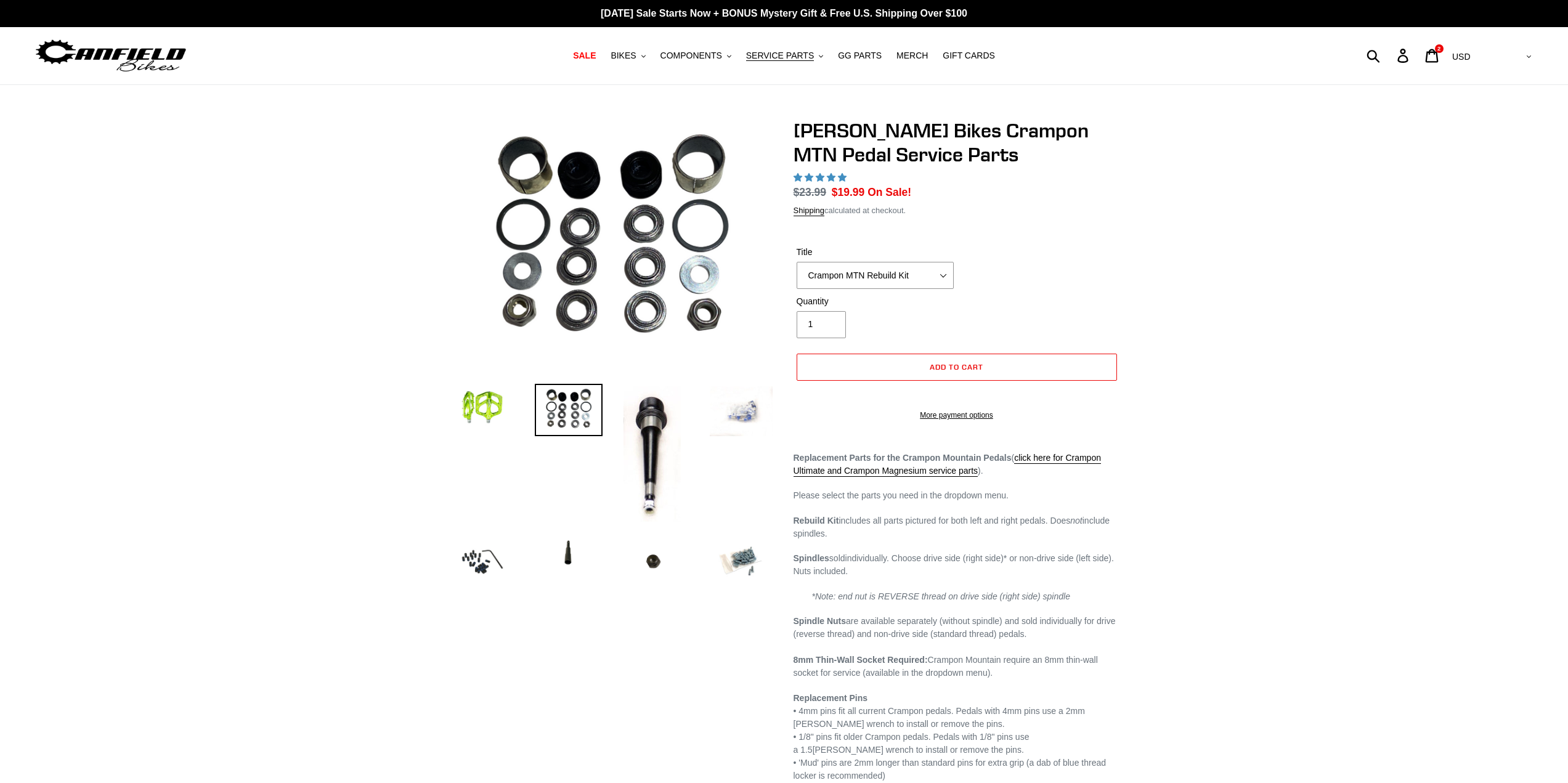
select select "highest-rating"
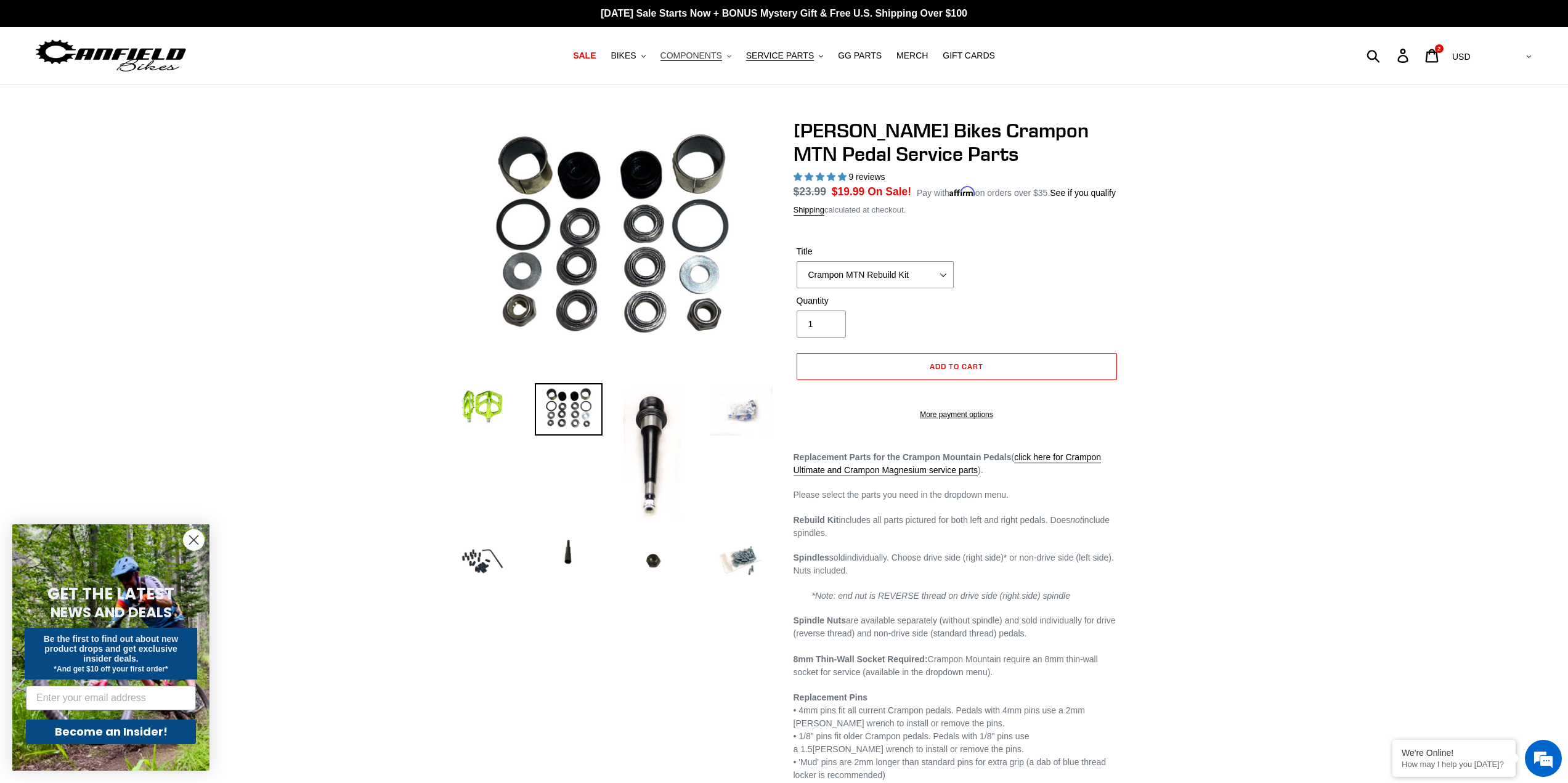
click at [699, 57] on span "COMPONENTS" at bounding box center [691, 56] width 62 height 10
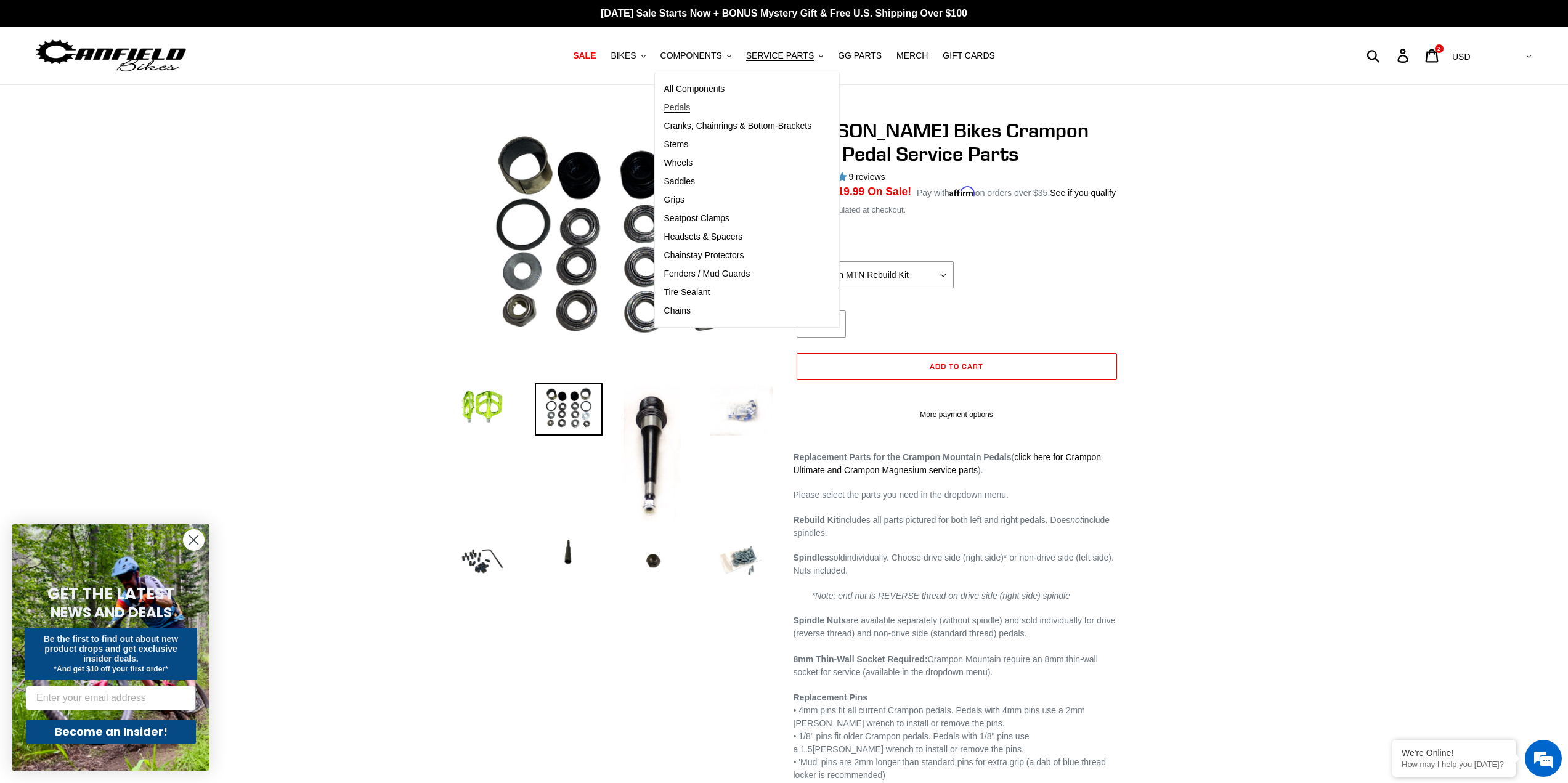
click at [690, 110] on span "Pedals" at bounding box center [677, 107] width 26 height 10
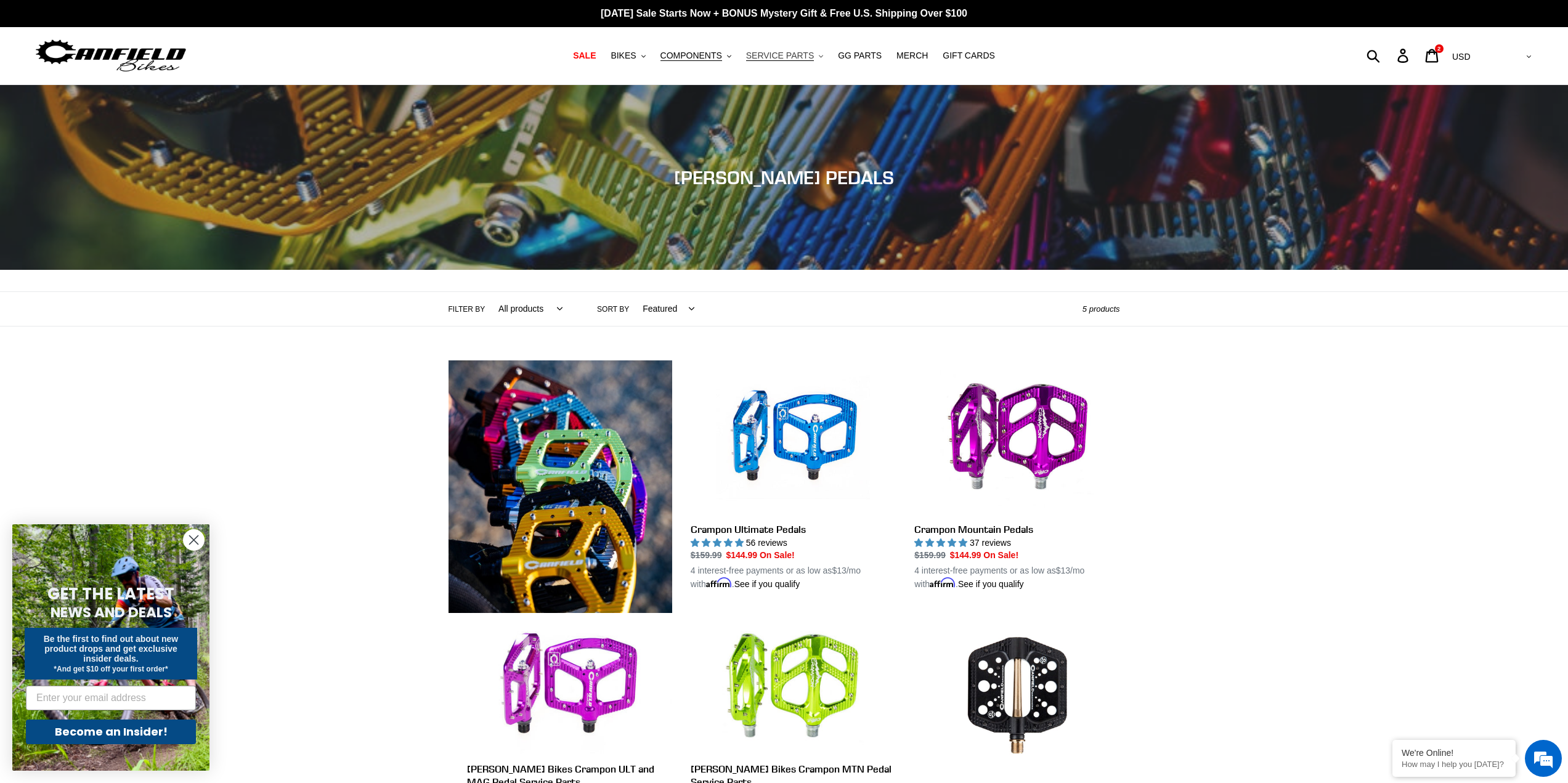
click at [782, 54] on span "SERVICE PARTS" at bounding box center [779, 56] width 68 height 10
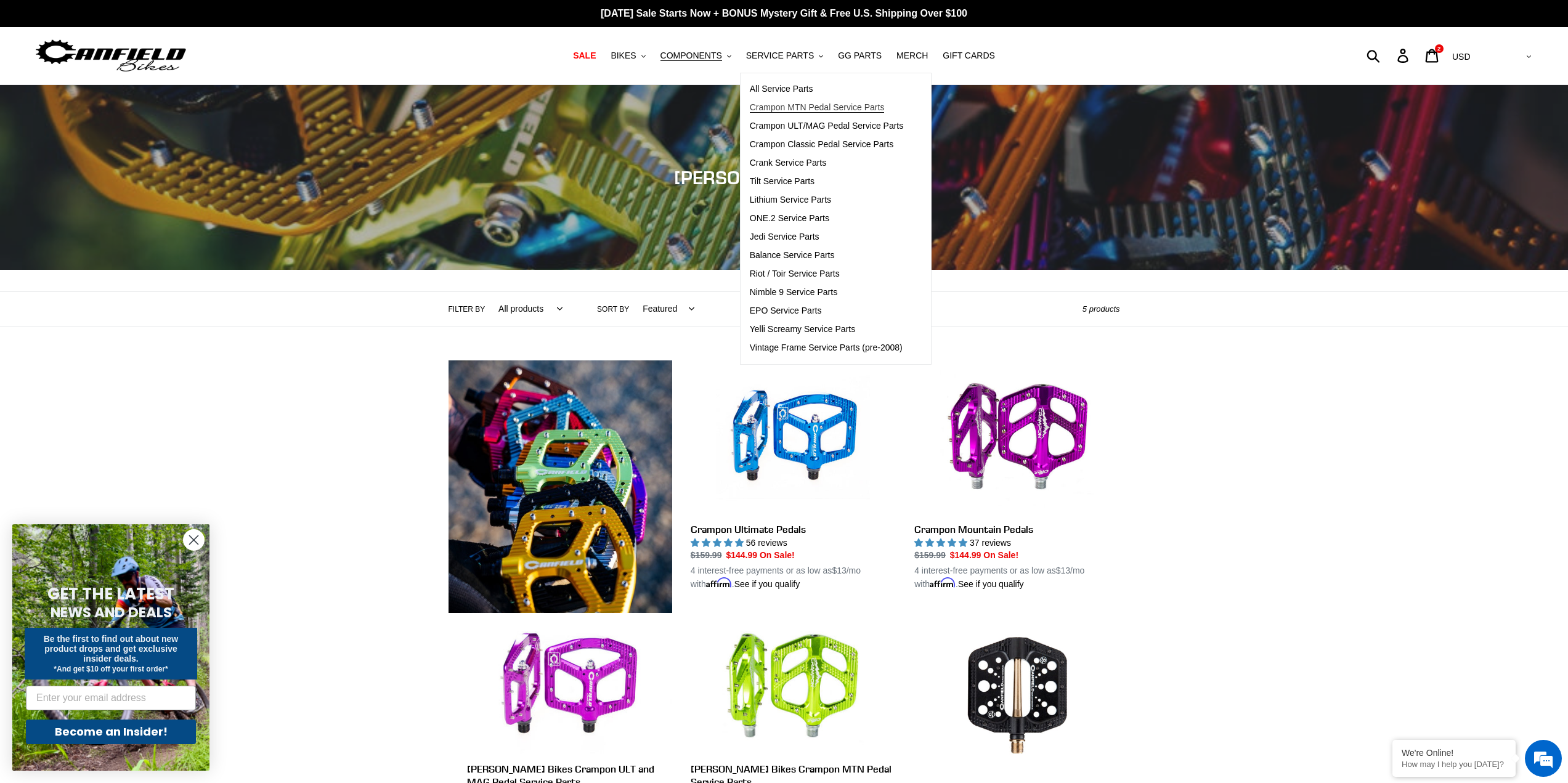
click at [784, 109] on span "Crampon MTN Pedal Service Parts" at bounding box center [817, 107] width 135 height 10
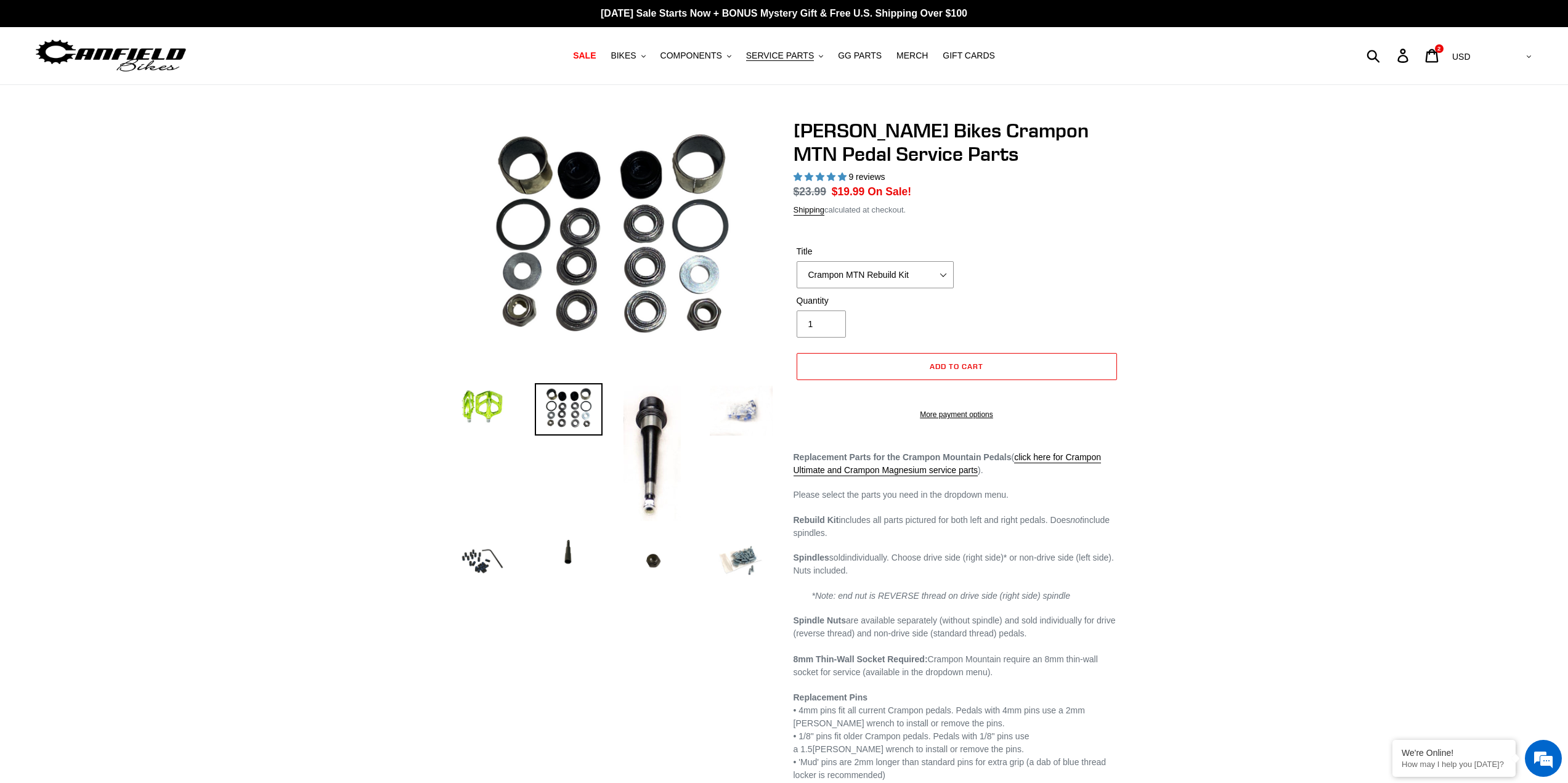
select select "highest-rating"
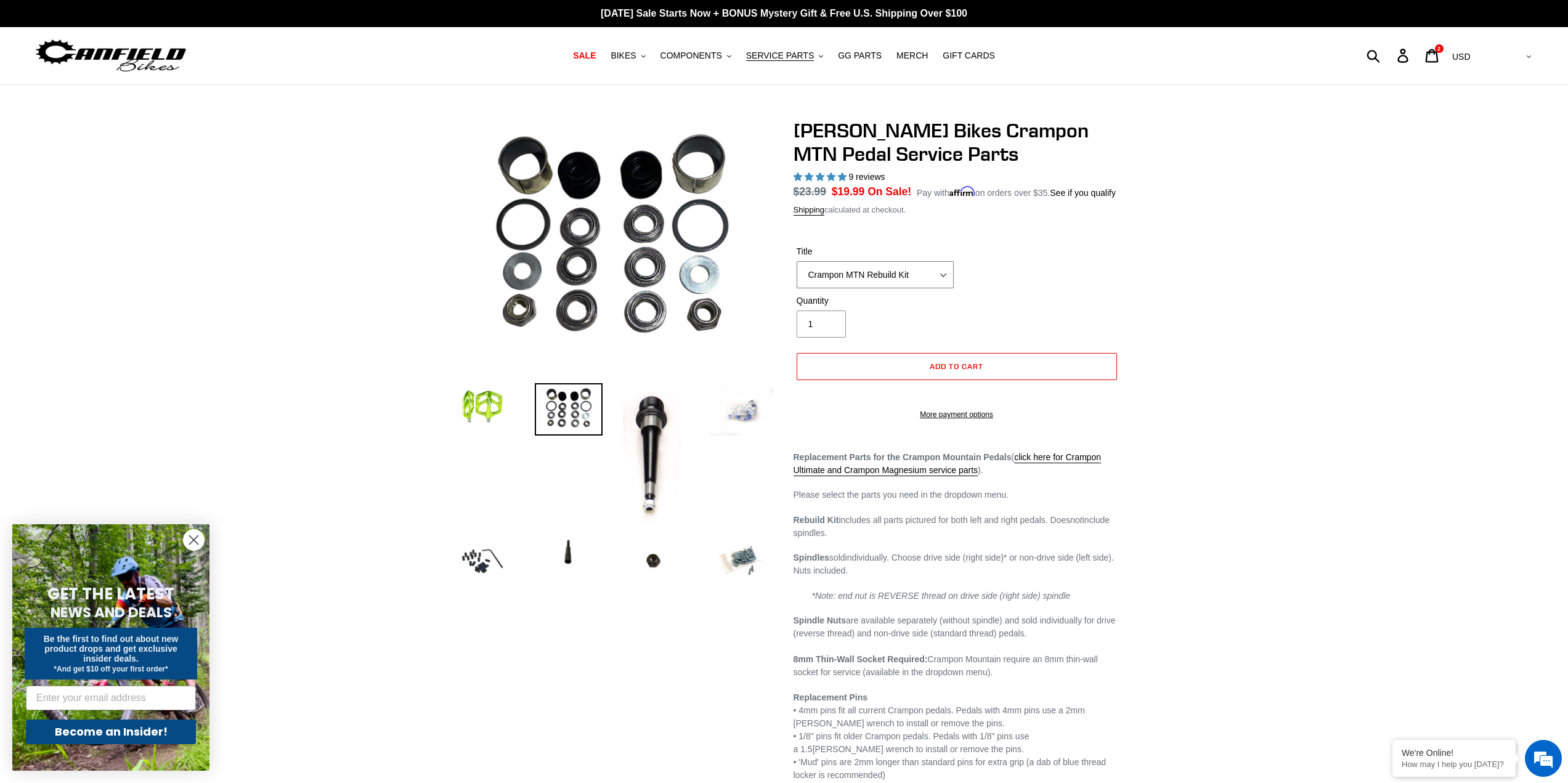
click at [863, 268] on select "Crampon MTN Rebuild Kit Crampon MTN 4mm x 8mm Pin Kit - Silver (20) Crampon MTN…" at bounding box center [875, 275] width 157 height 27
select select "Crampon MTN 4mm x 10mm 'Mud' Pin Kit (20)"
click at [797, 261] on select "Crampon MTN Rebuild Kit Crampon MTN 4mm x 8mm Pin Kit - Silver (20) Crampon MTN…" at bounding box center [875, 275] width 157 height 27
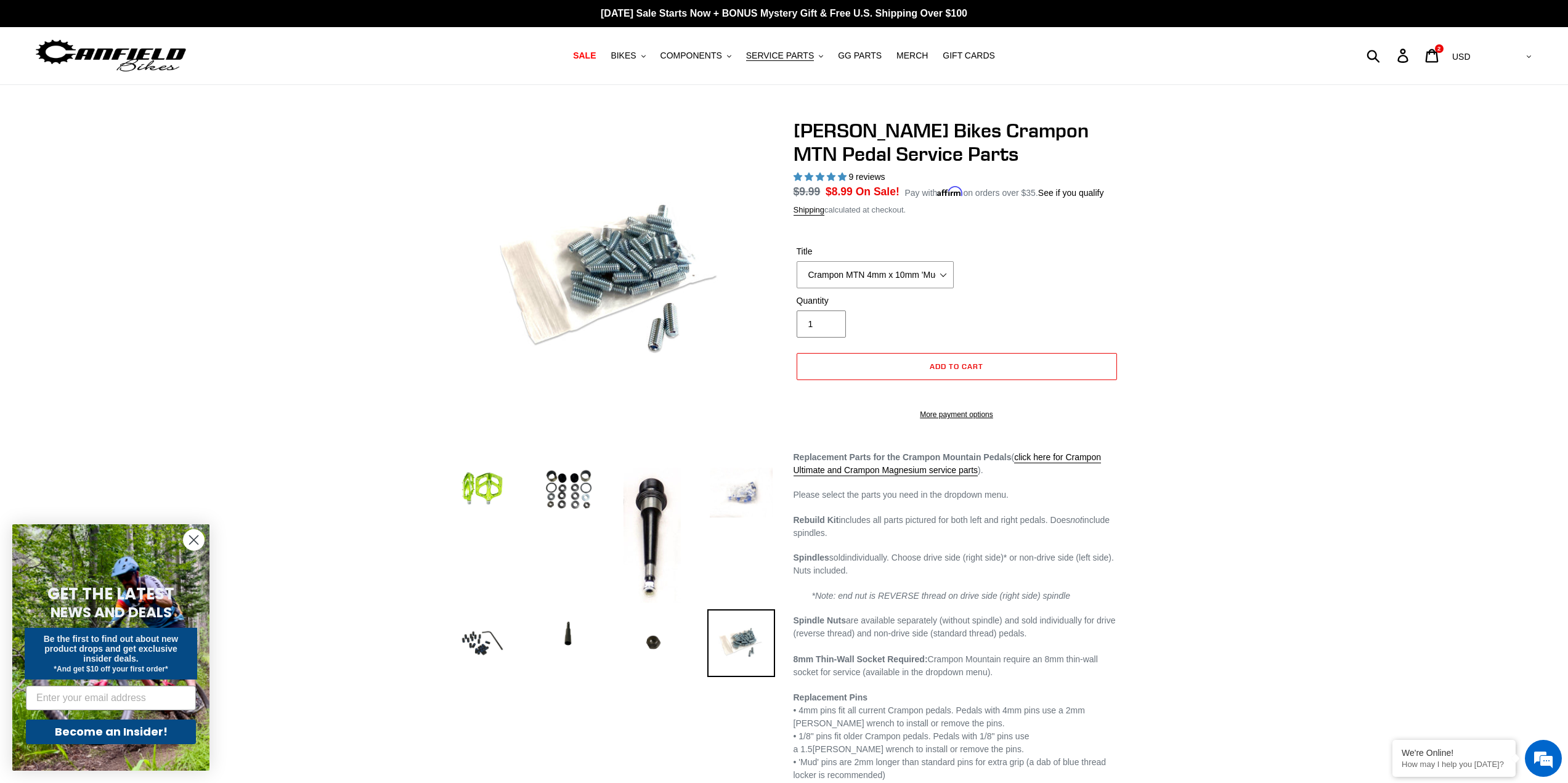
click at [825, 324] on input "1" at bounding box center [821, 324] width 49 height 27
type input "2"
click at [829, 320] on input "2" at bounding box center [821, 324] width 49 height 27
click at [953, 364] on span "Add to cart" at bounding box center [956, 366] width 53 height 10
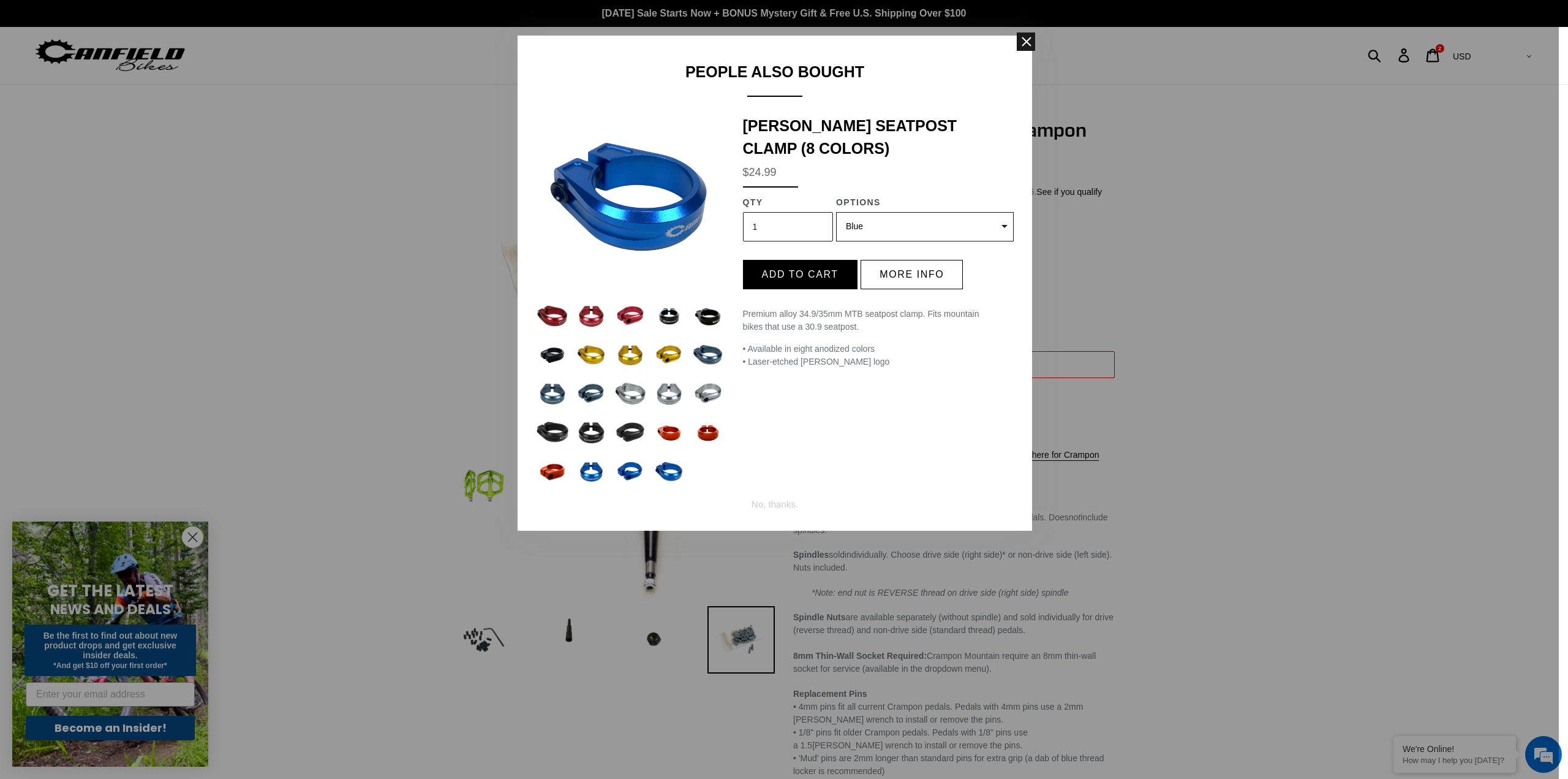
click at [1028, 43] on span at bounding box center [1025, 41] width 18 height 18
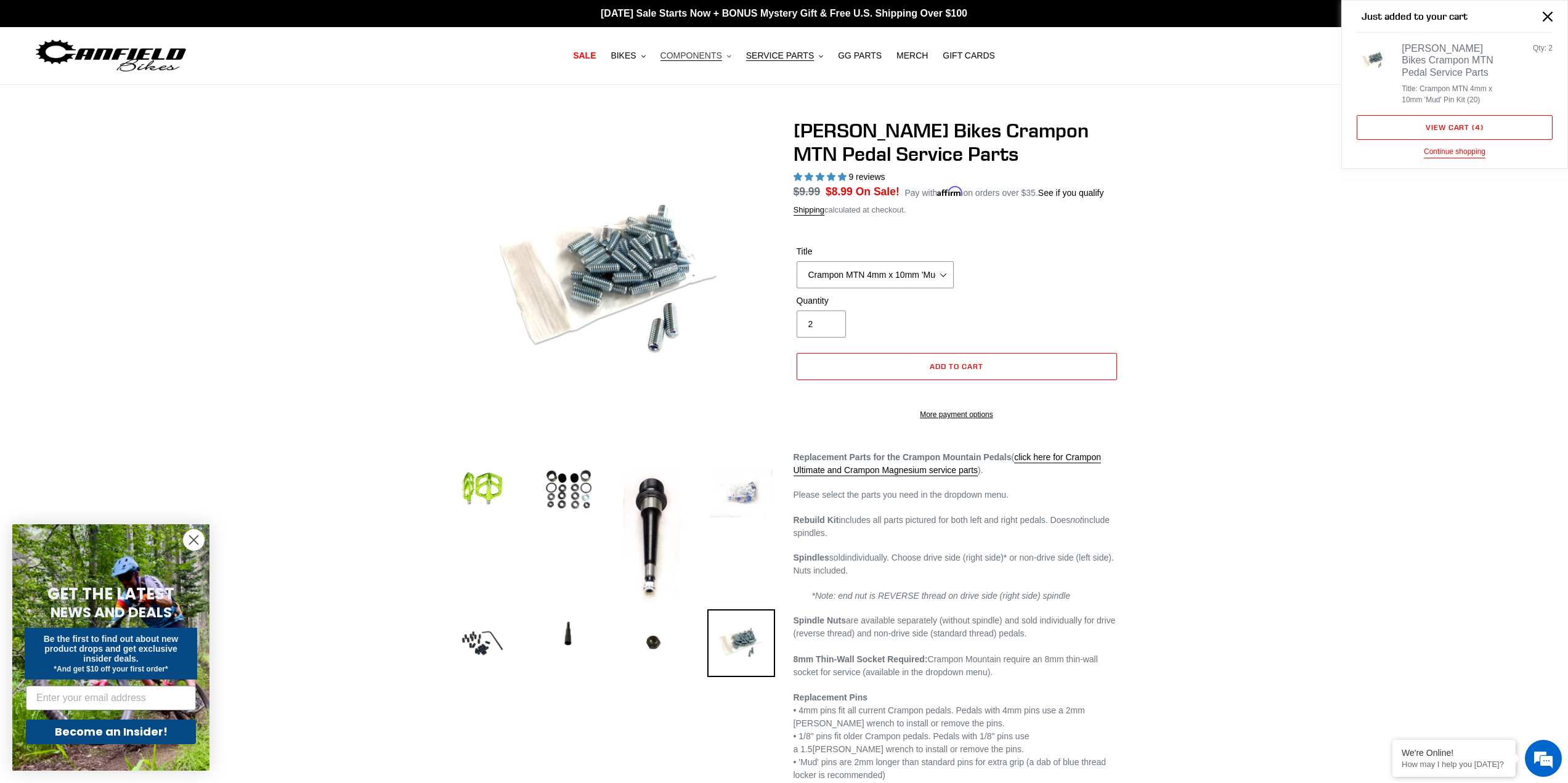
click at [699, 56] on span "COMPONENTS" at bounding box center [691, 56] width 62 height 10
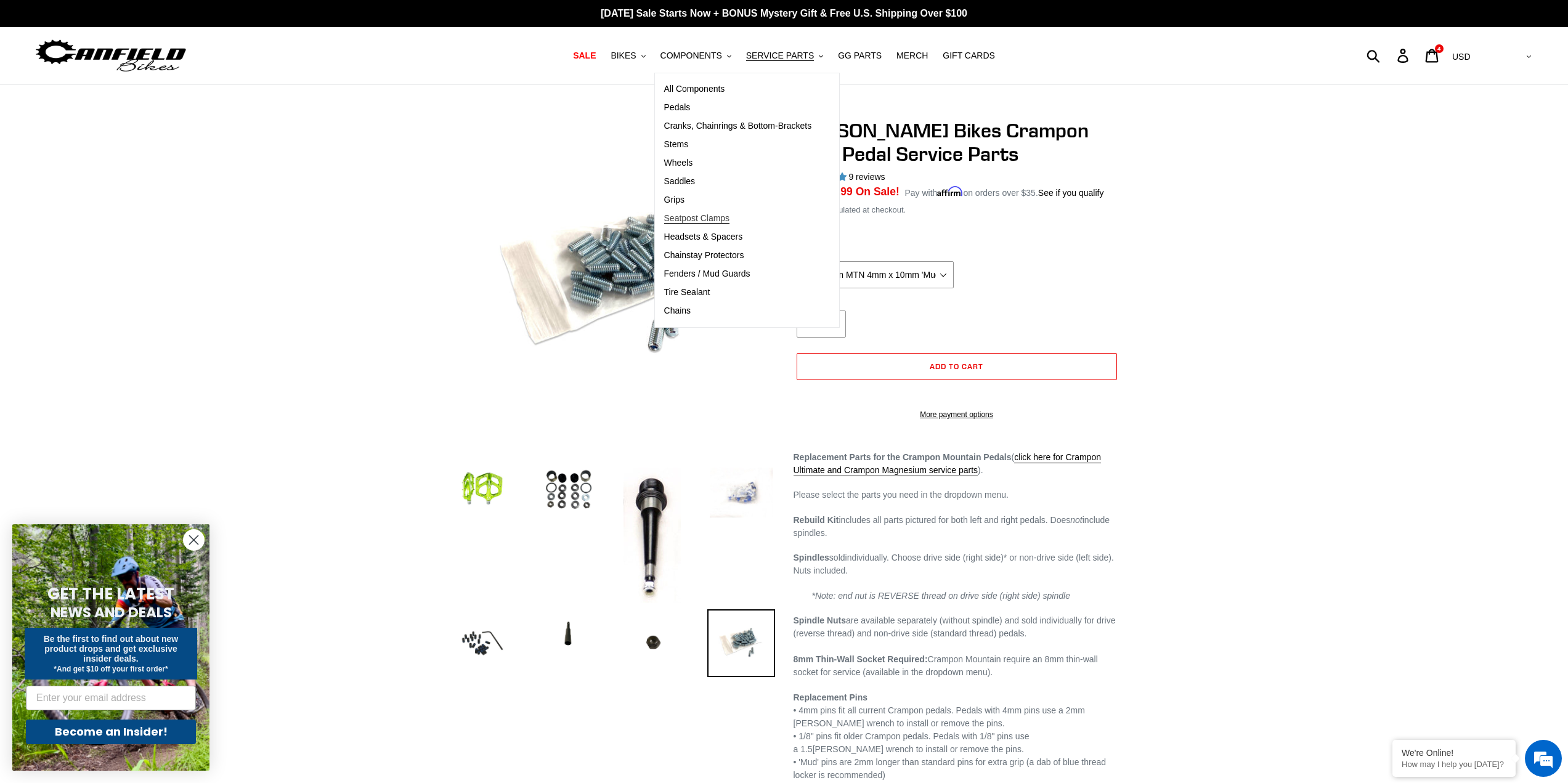
click at [712, 218] on span "Seatpost Clamps" at bounding box center [697, 218] width 66 height 10
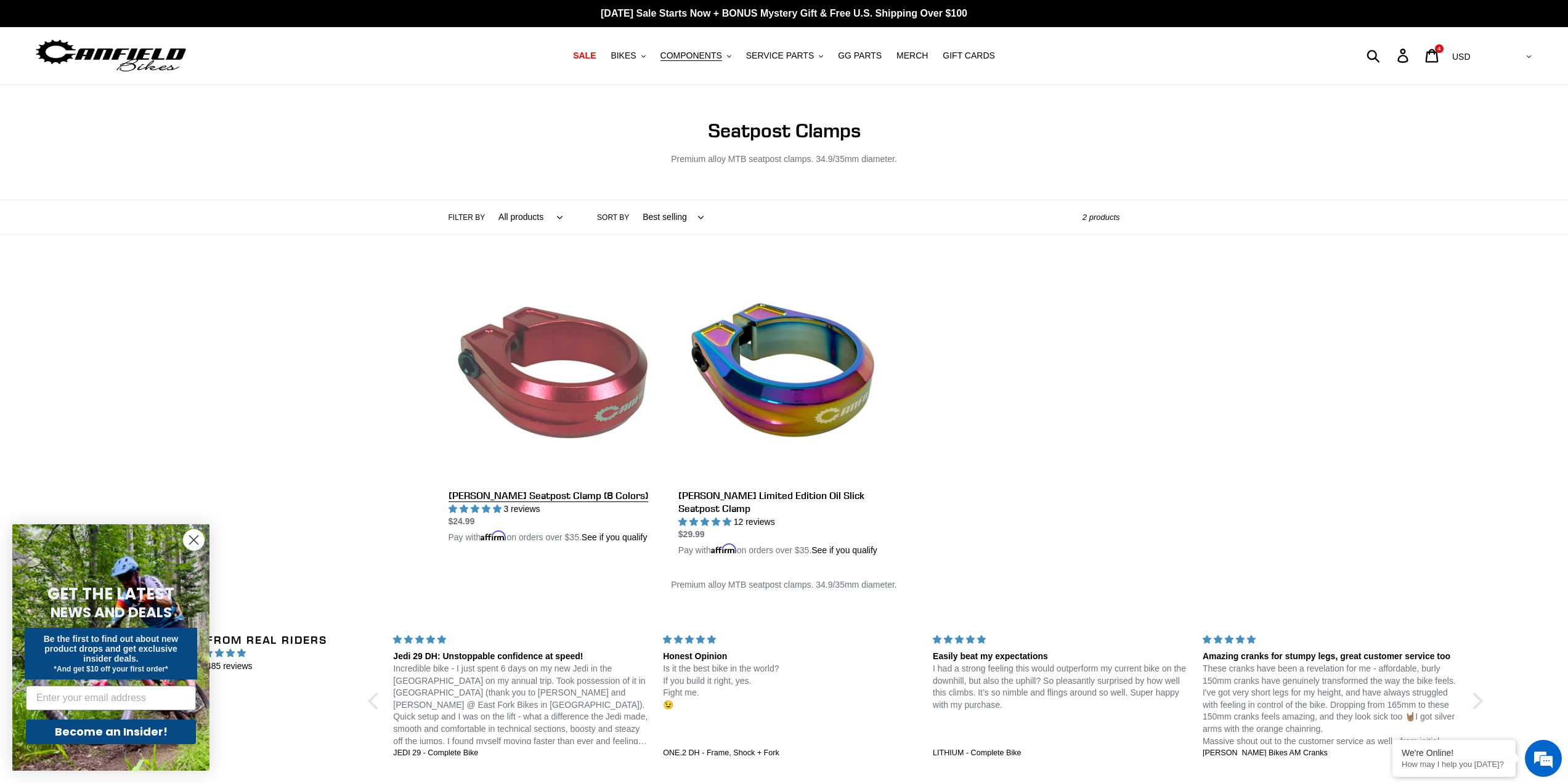
click at [575, 394] on link "[PERSON_NAME] Seatpost Clamp (8 Colors)" at bounding box center [554, 406] width 211 height 276
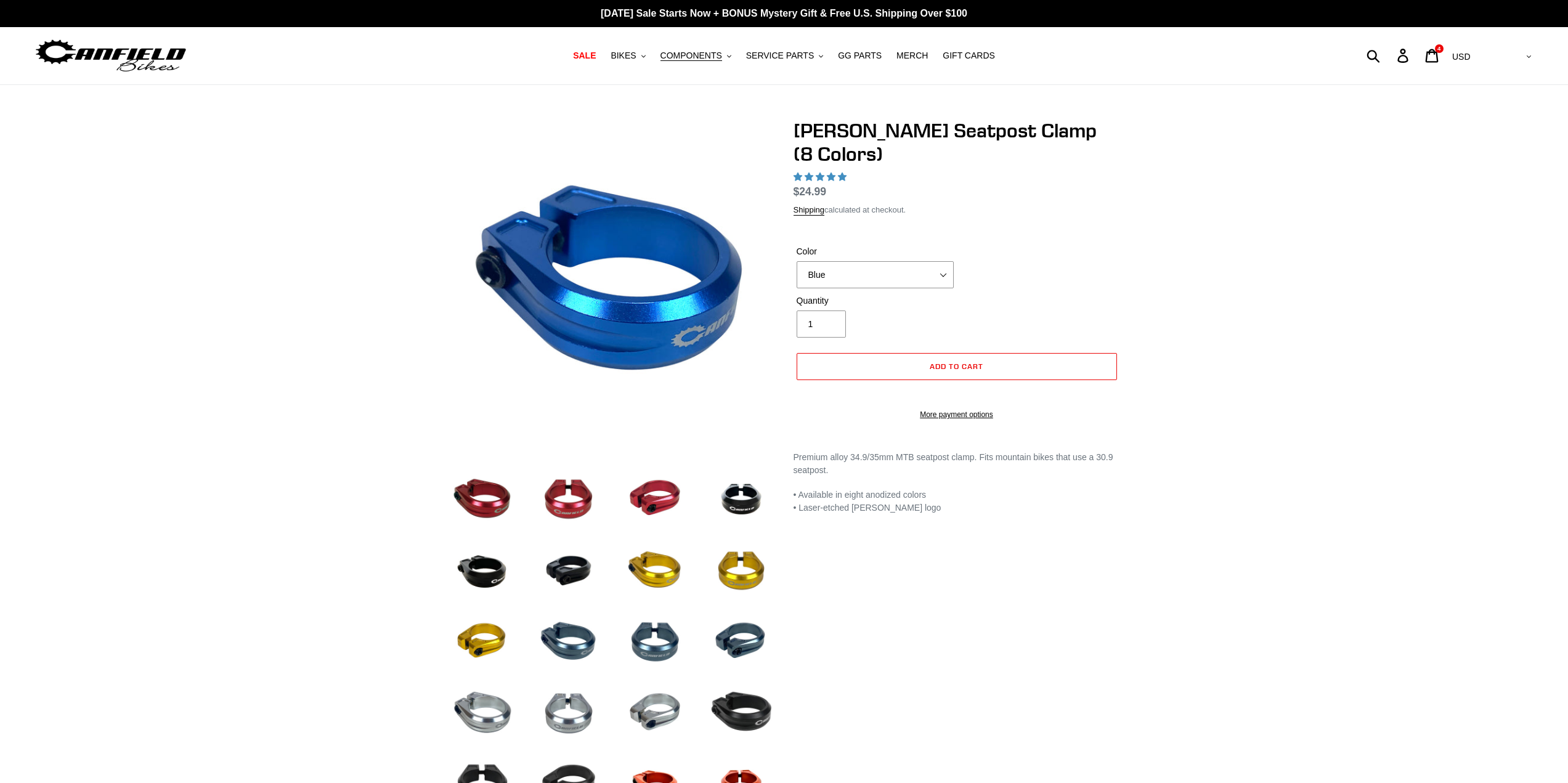
select select "highest-rating"
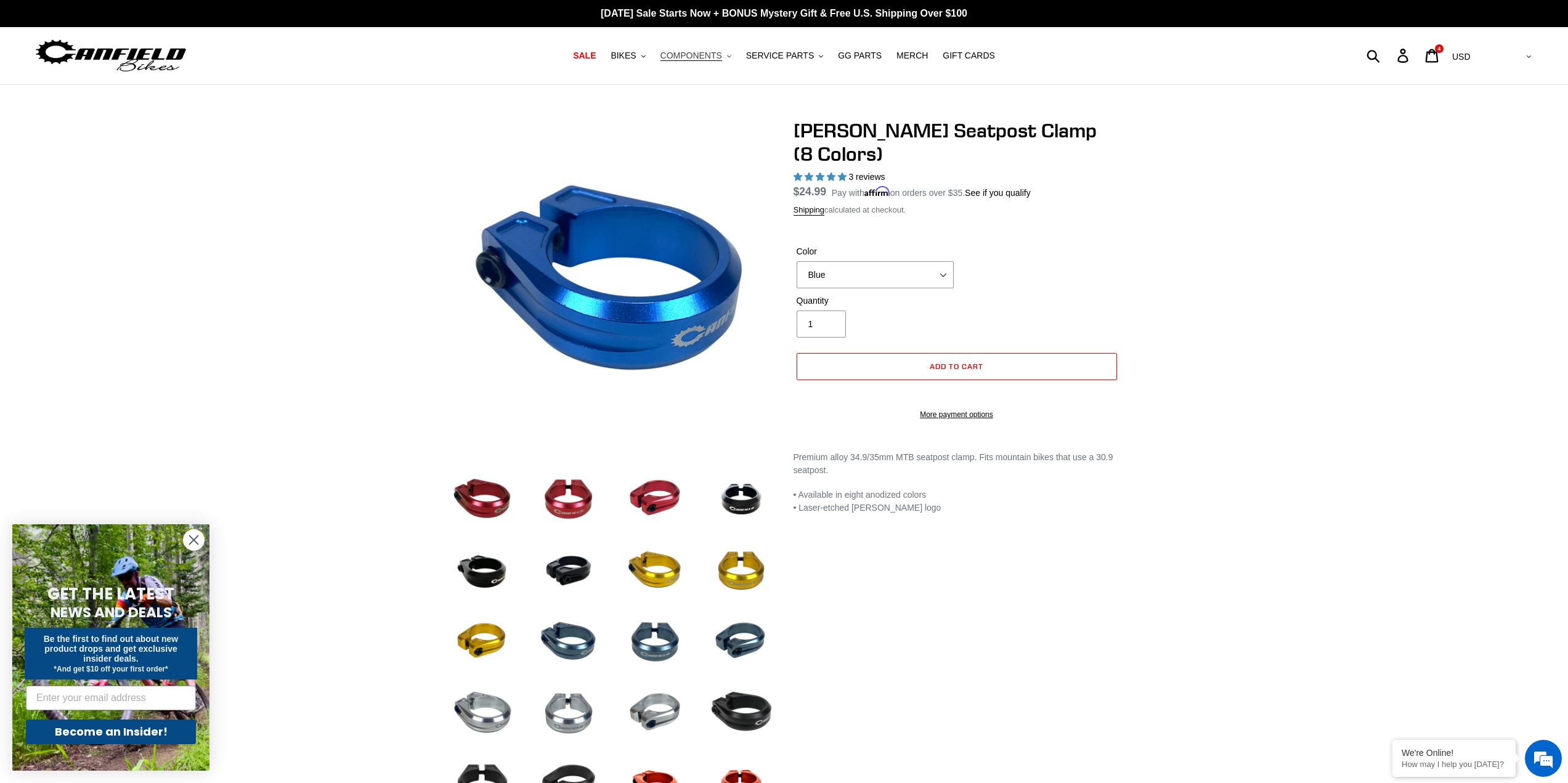
click at [707, 53] on span "COMPONENTS" at bounding box center [691, 56] width 62 height 10
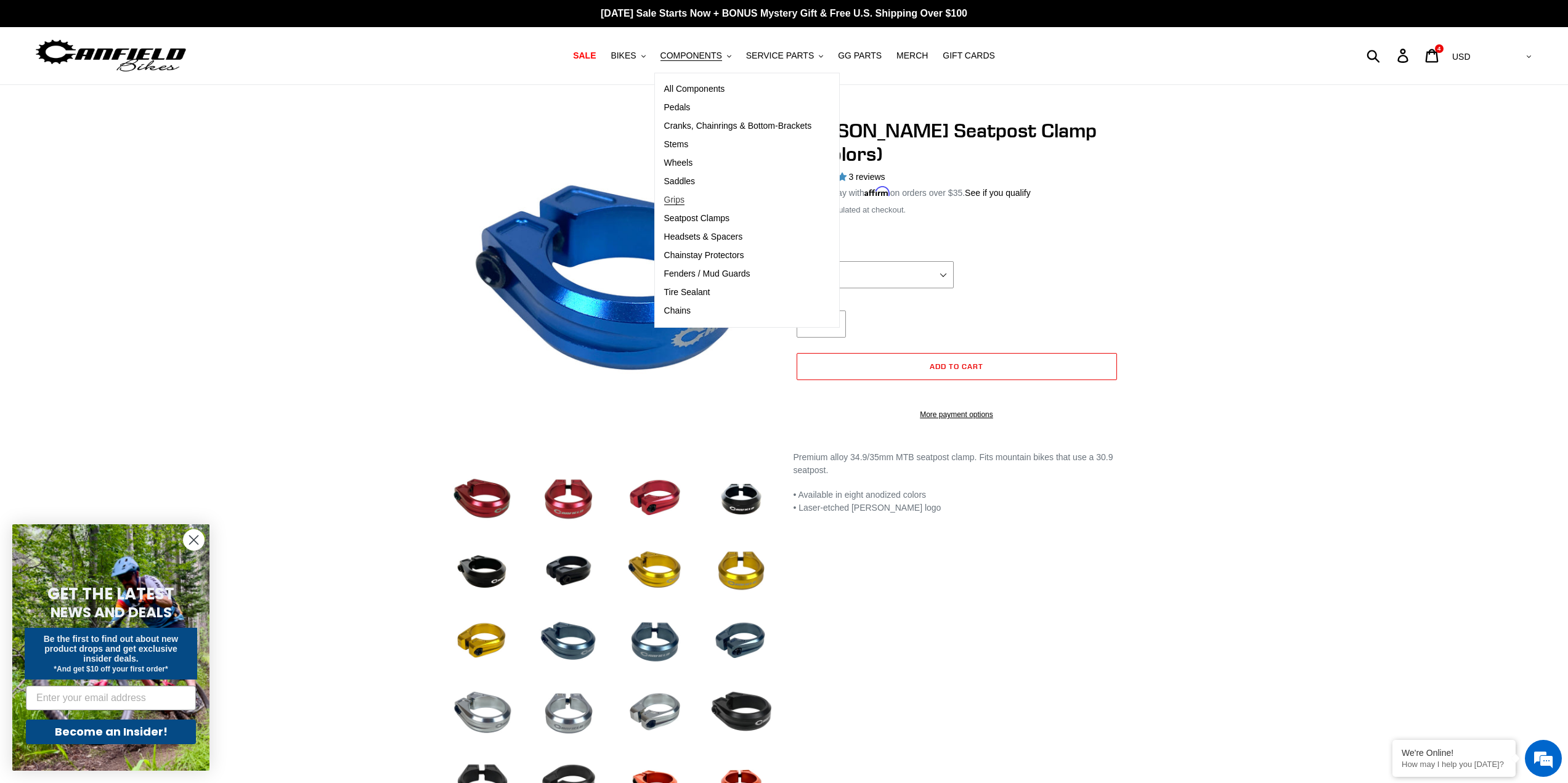
click at [685, 201] on span "Grips" at bounding box center [674, 199] width 21 height 10
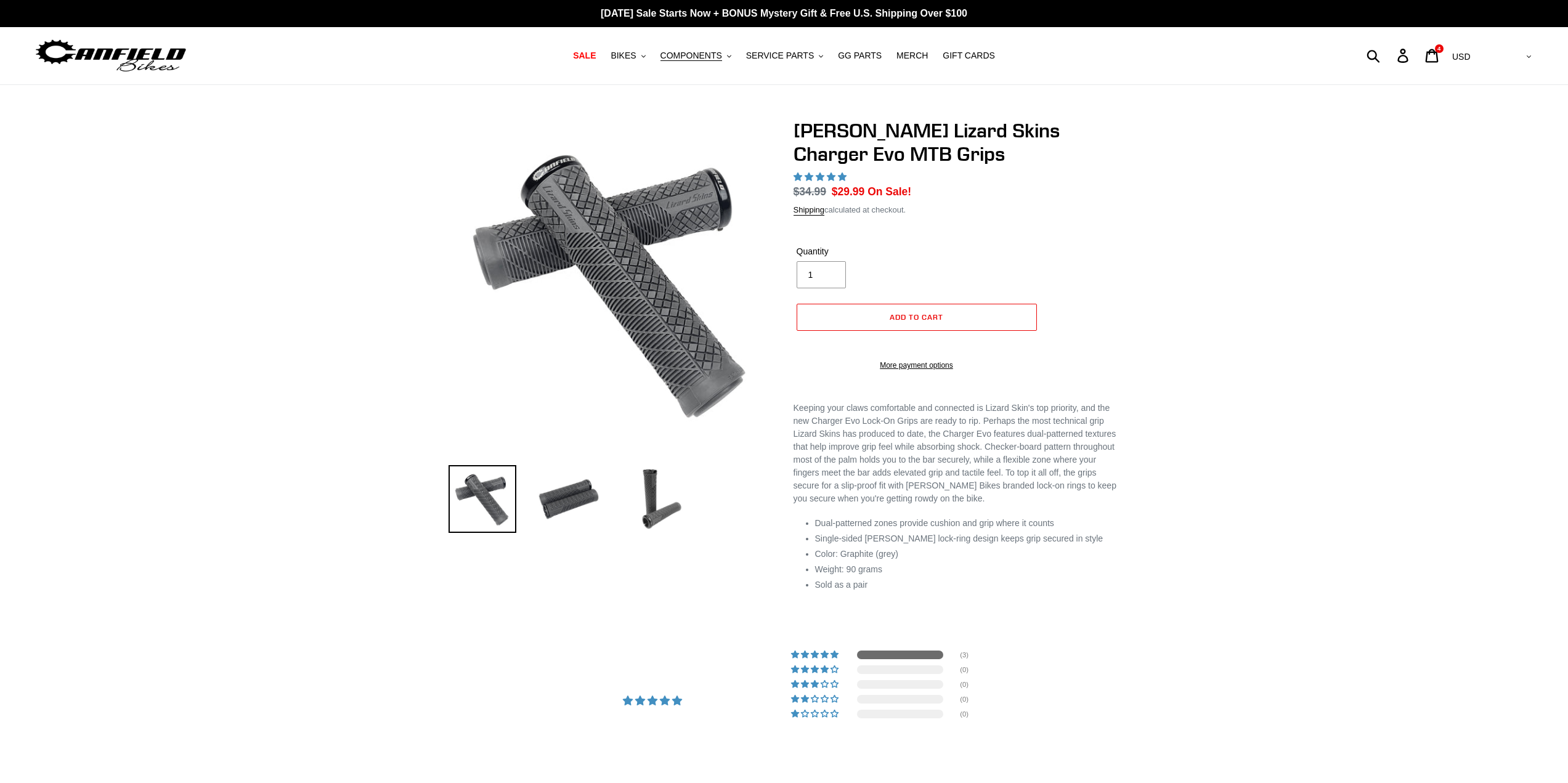
select select "highest-rating"
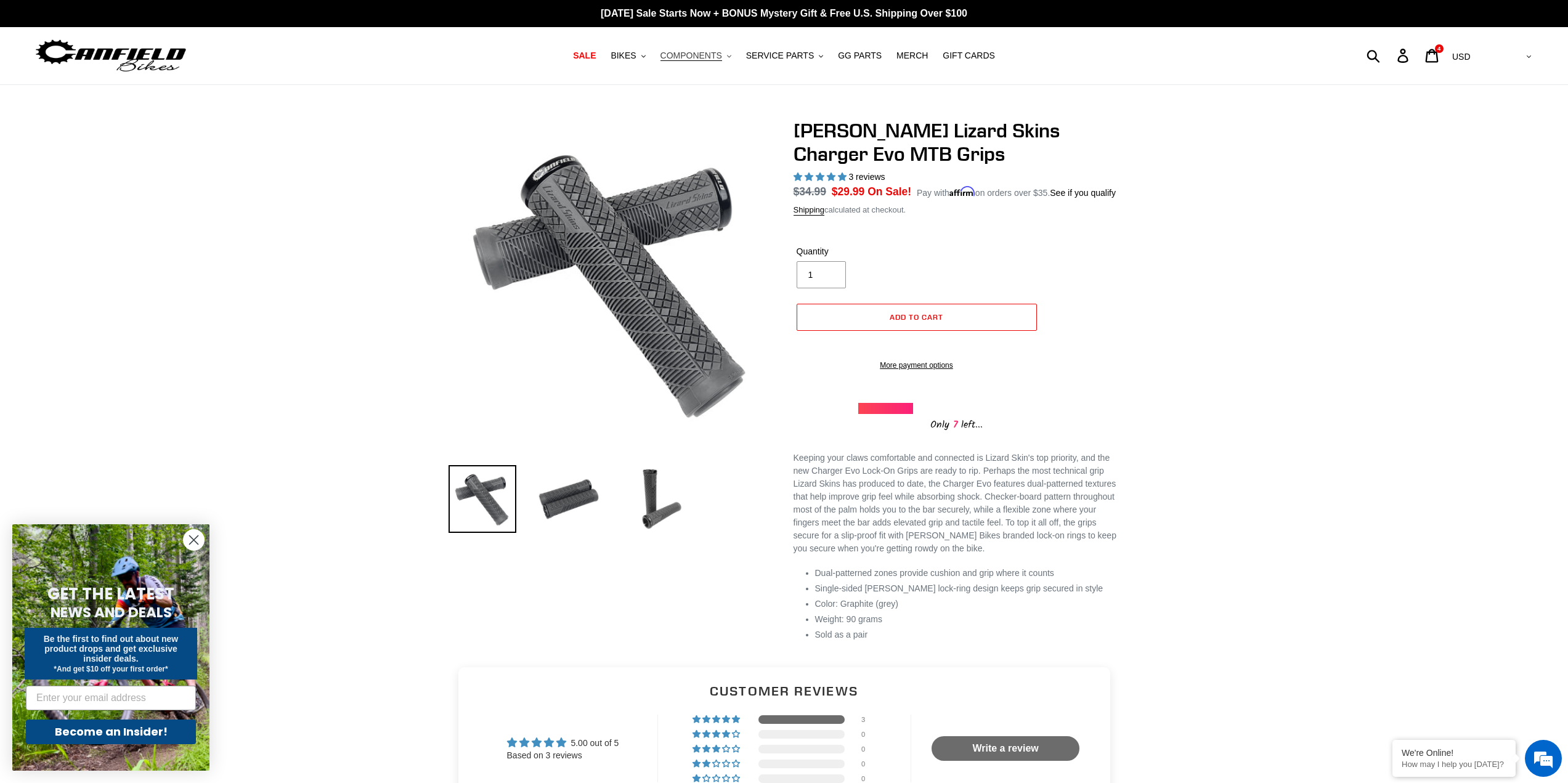
click at [682, 56] on span "COMPONENTS" at bounding box center [691, 56] width 62 height 10
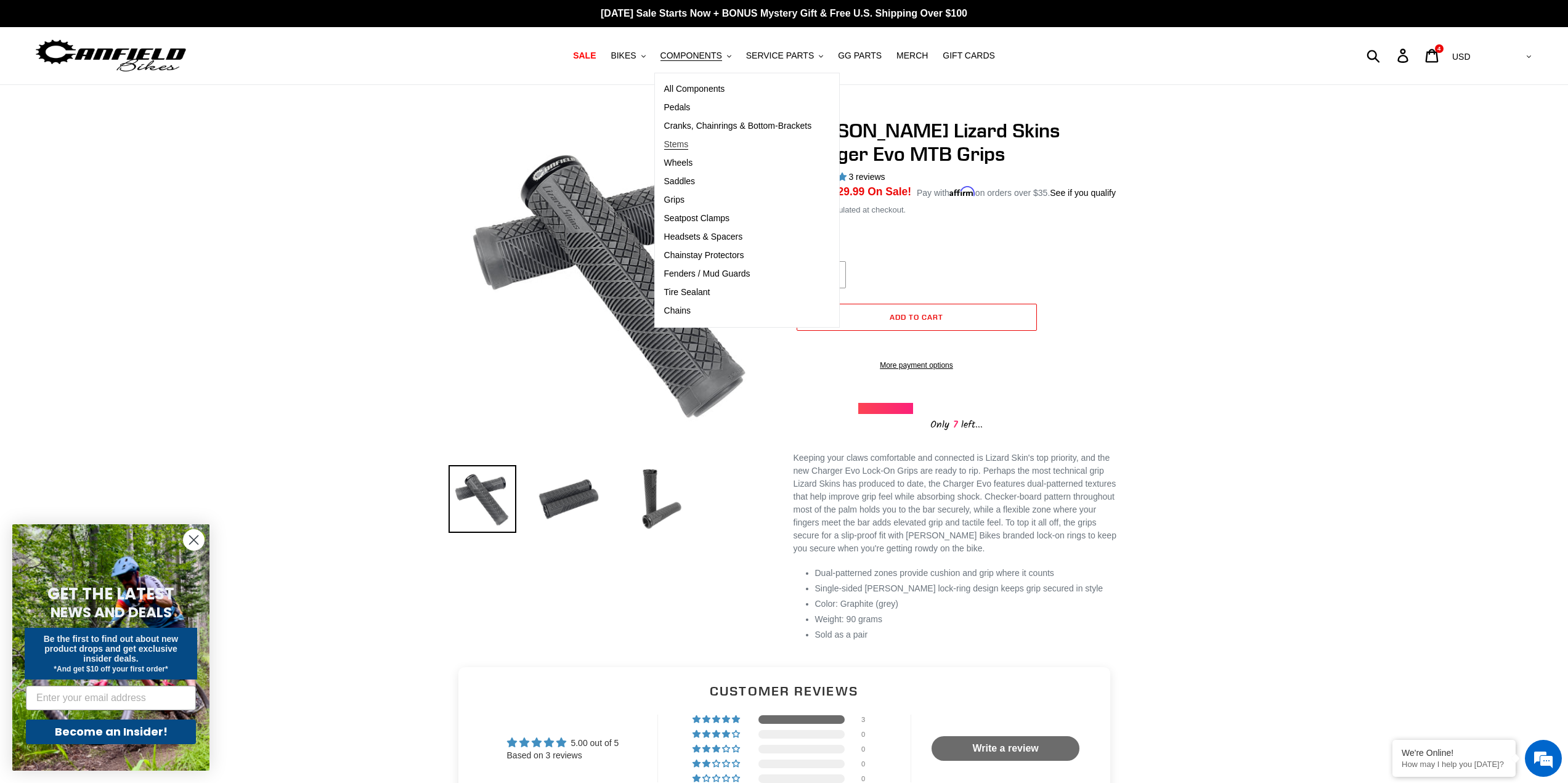
click at [689, 141] on span "Stems" at bounding box center [676, 144] width 25 height 10
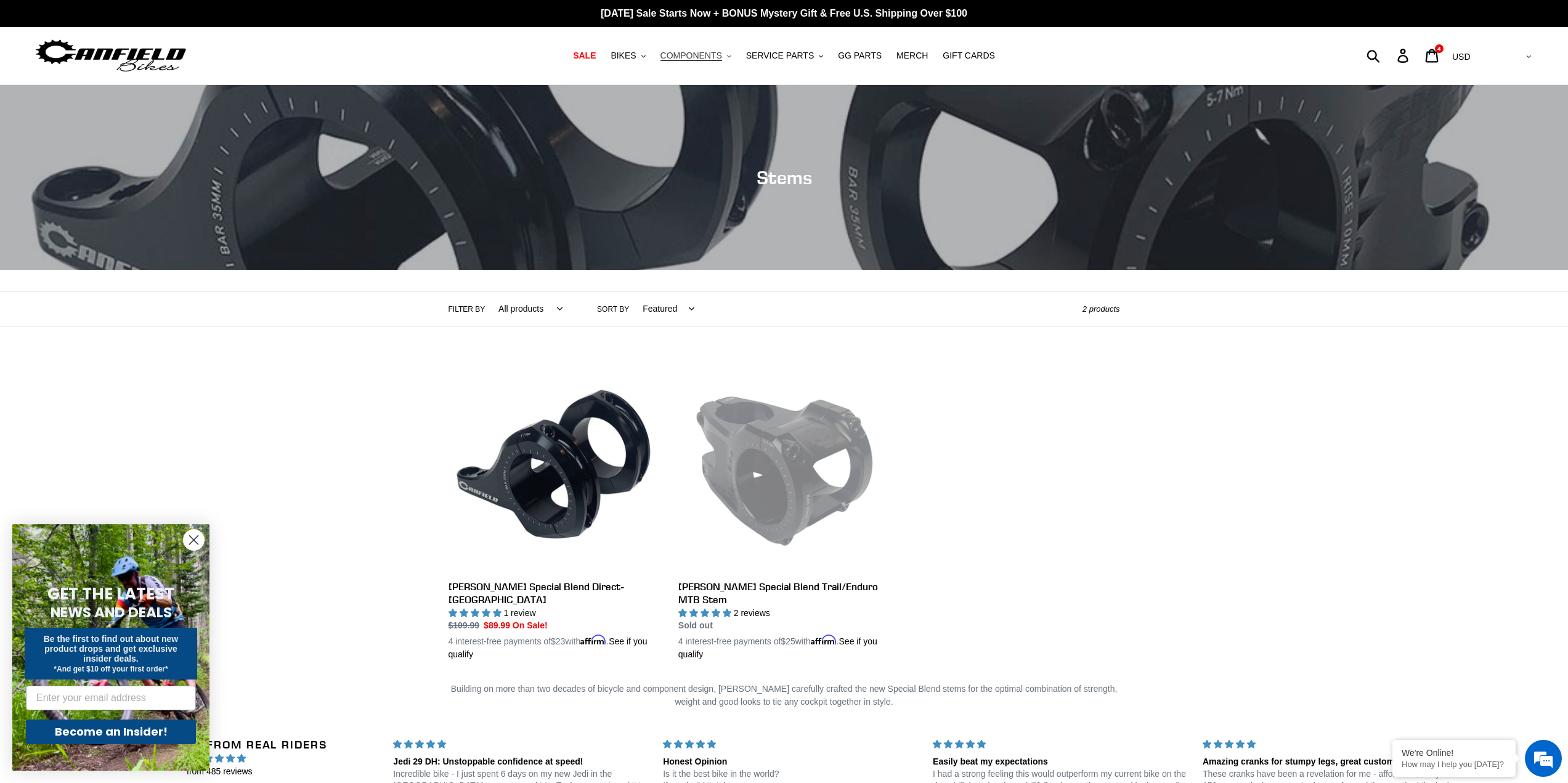
click at [693, 52] on span "COMPONENTS" at bounding box center [691, 56] width 62 height 10
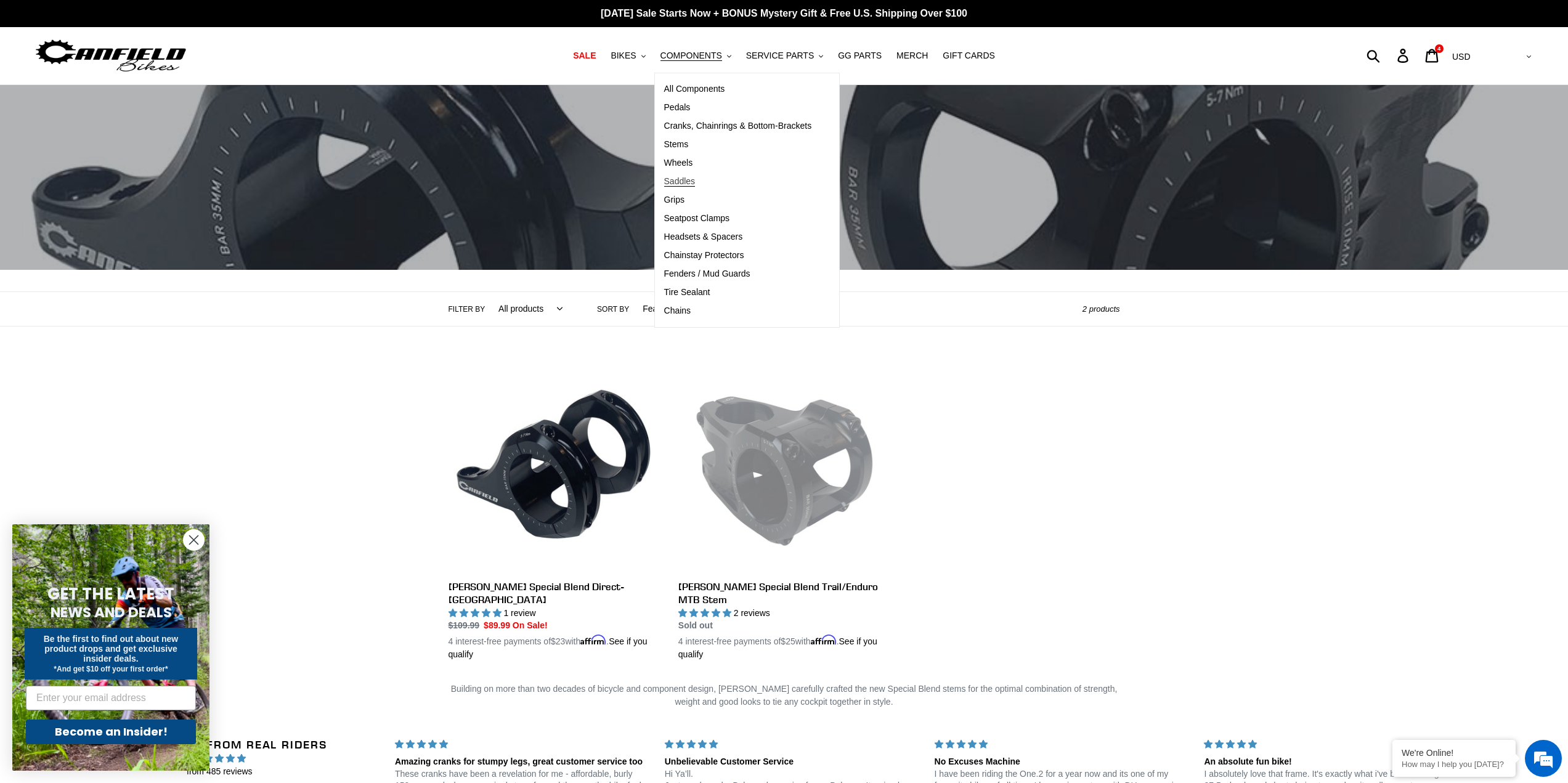
click at [686, 178] on span "Saddles" at bounding box center [680, 181] width 32 height 10
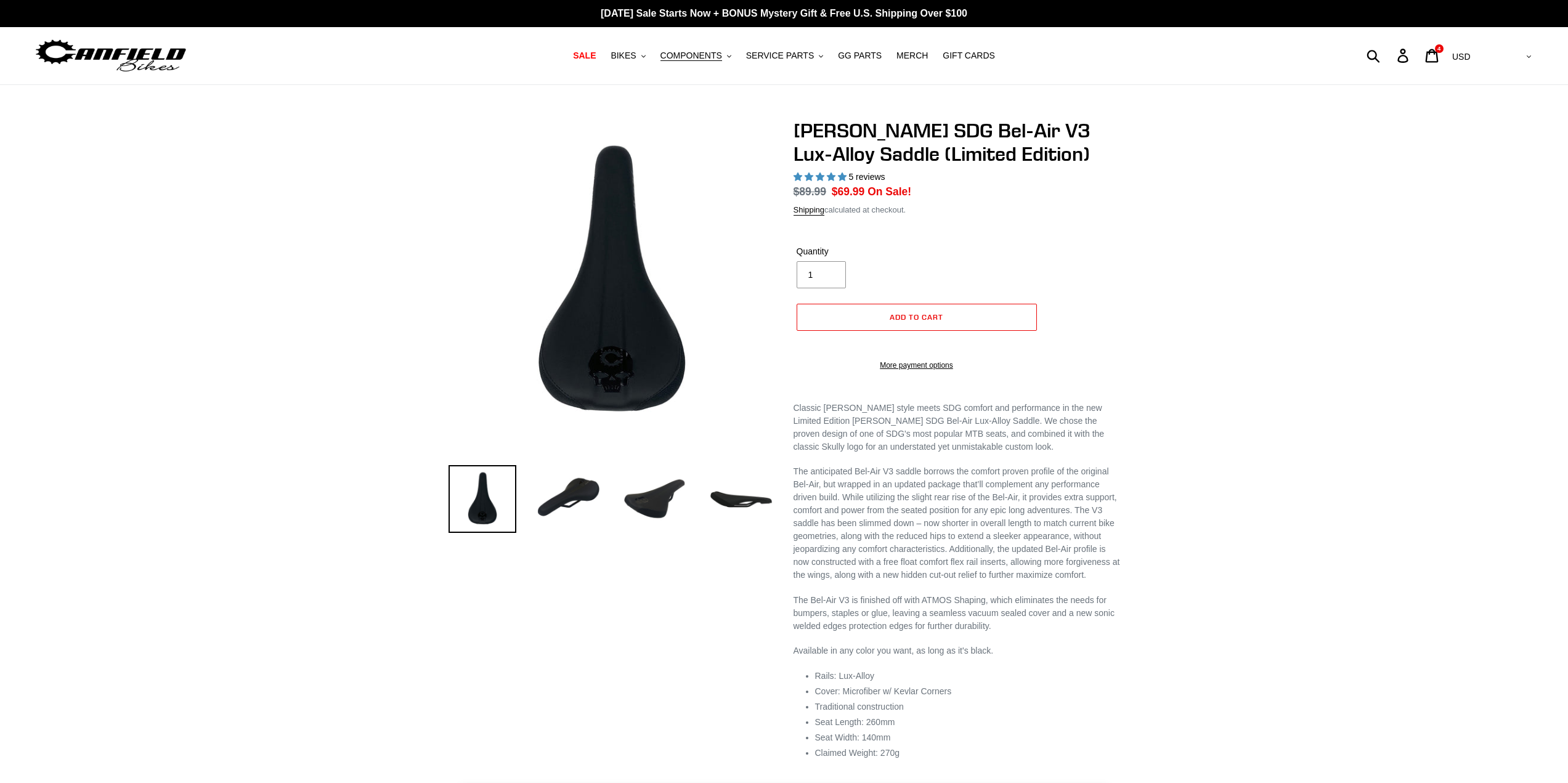
select select "highest-rating"
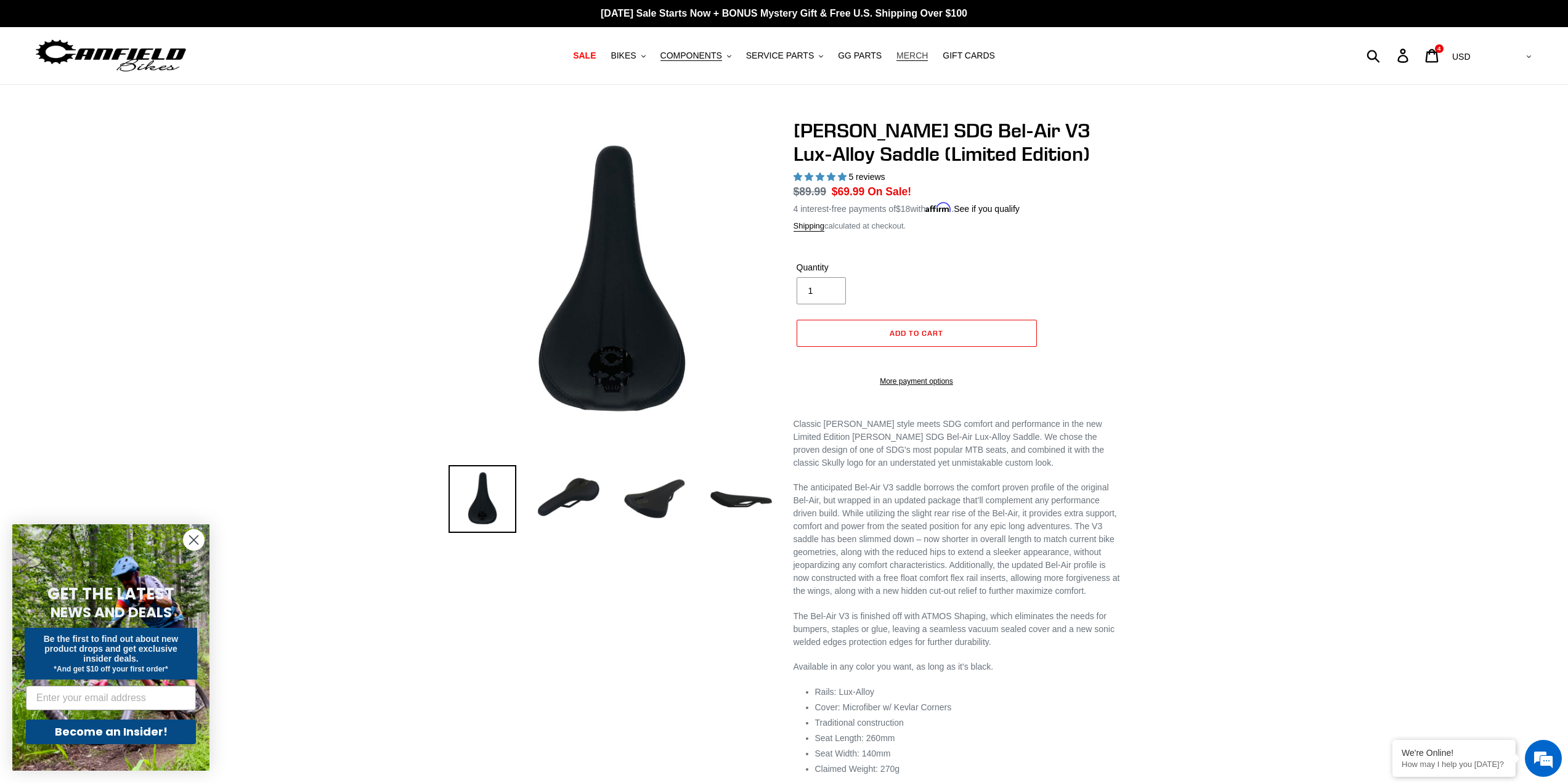
click at [898, 55] on span "MERCH" at bounding box center [912, 56] width 32 height 10
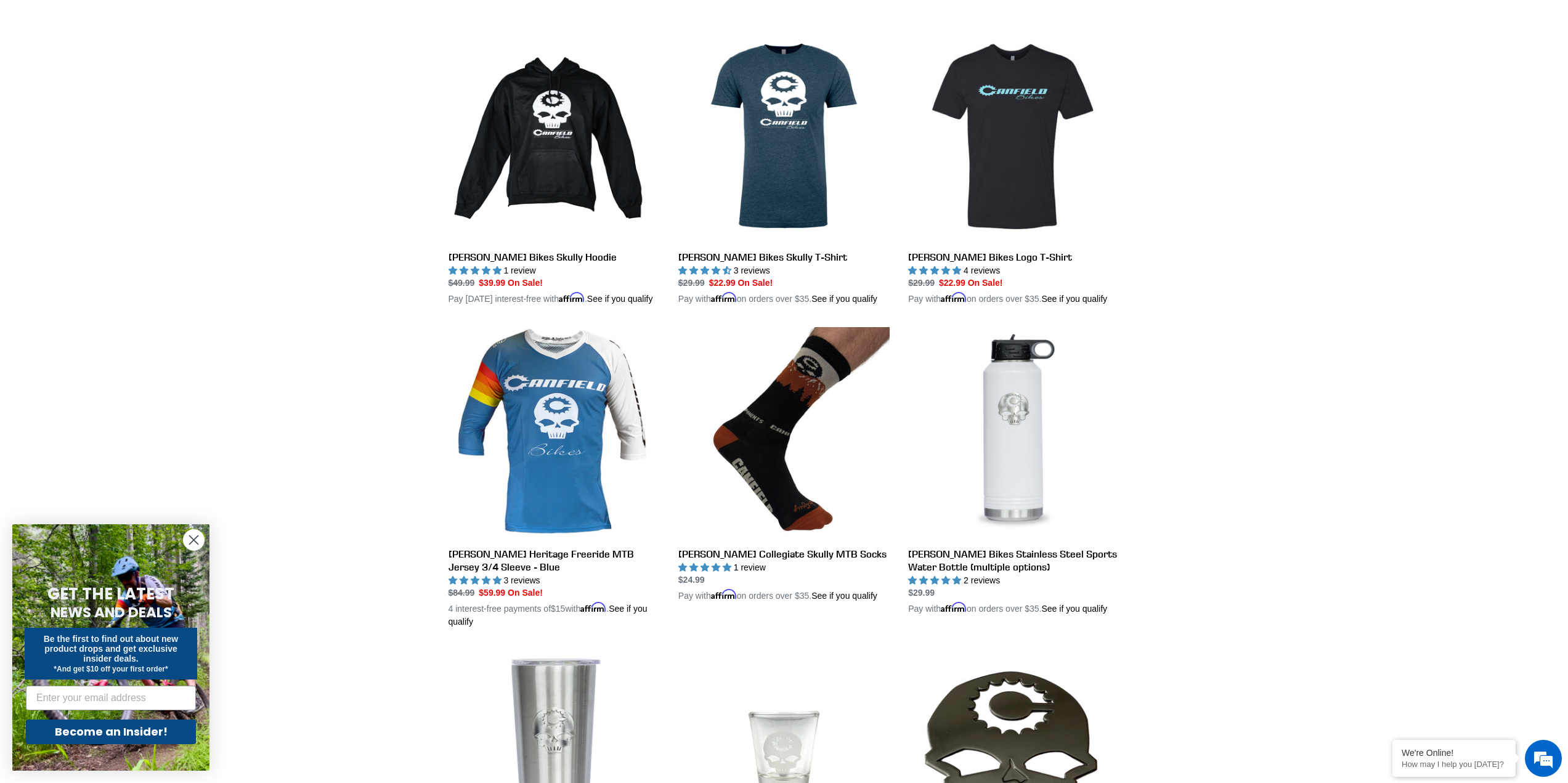
scroll to position [328, 0]
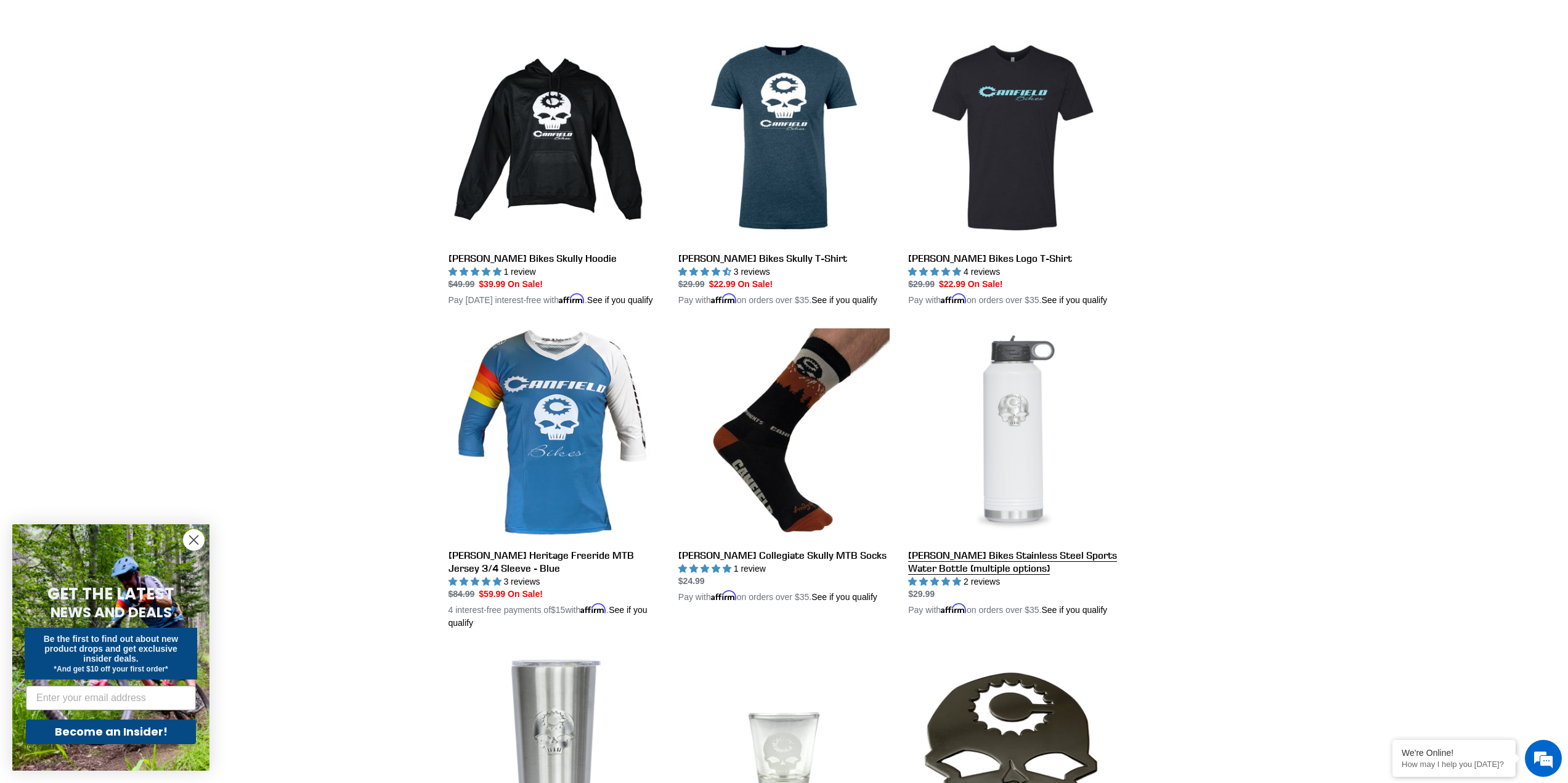
click at [1009, 434] on link "[PERSON_NAME] Bikes Stainless Steel Sports Water Bottle (multiple options)" at bounding box center [1014, 472] width 211 height 288
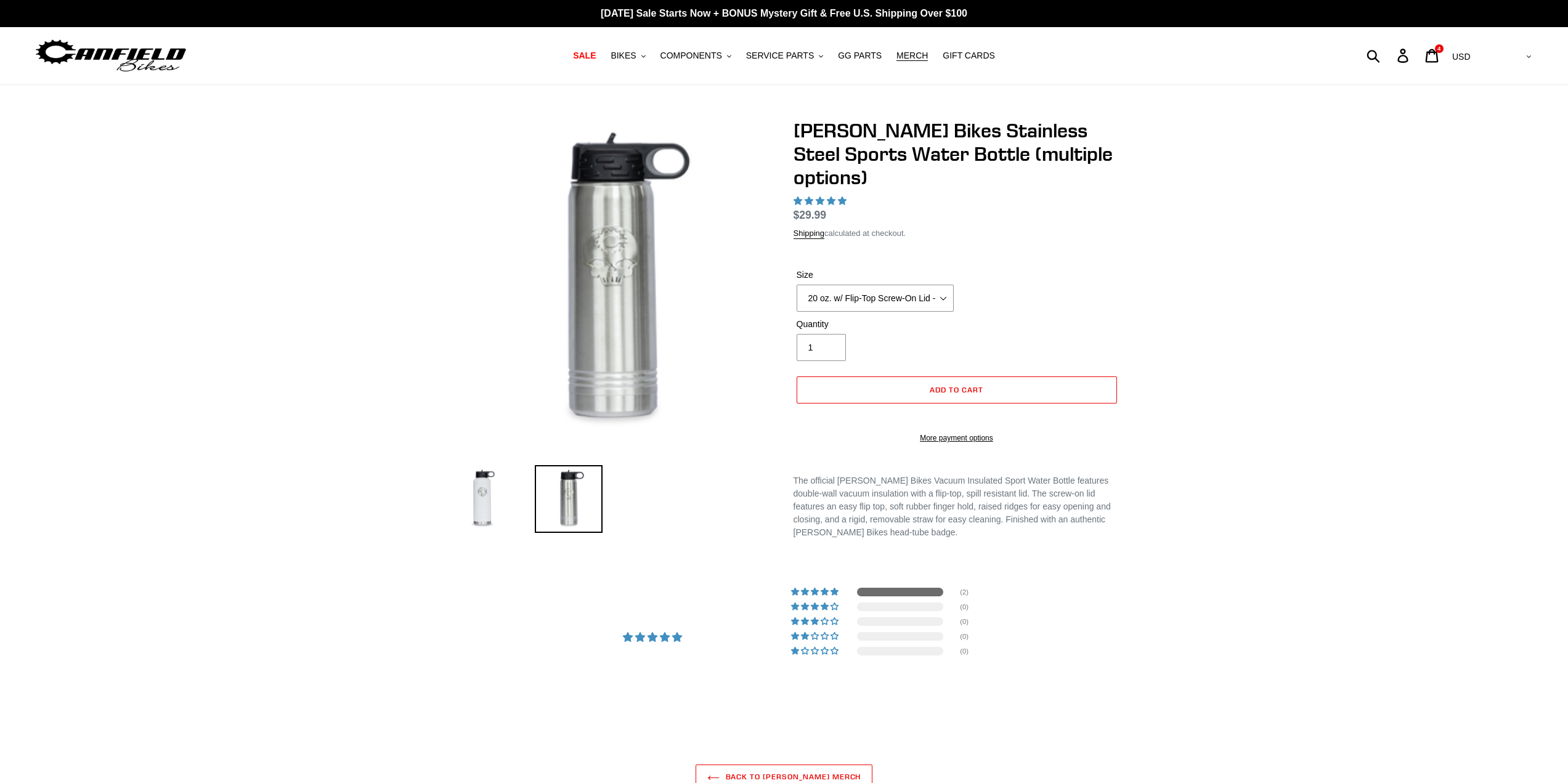
select select "highest-rating"
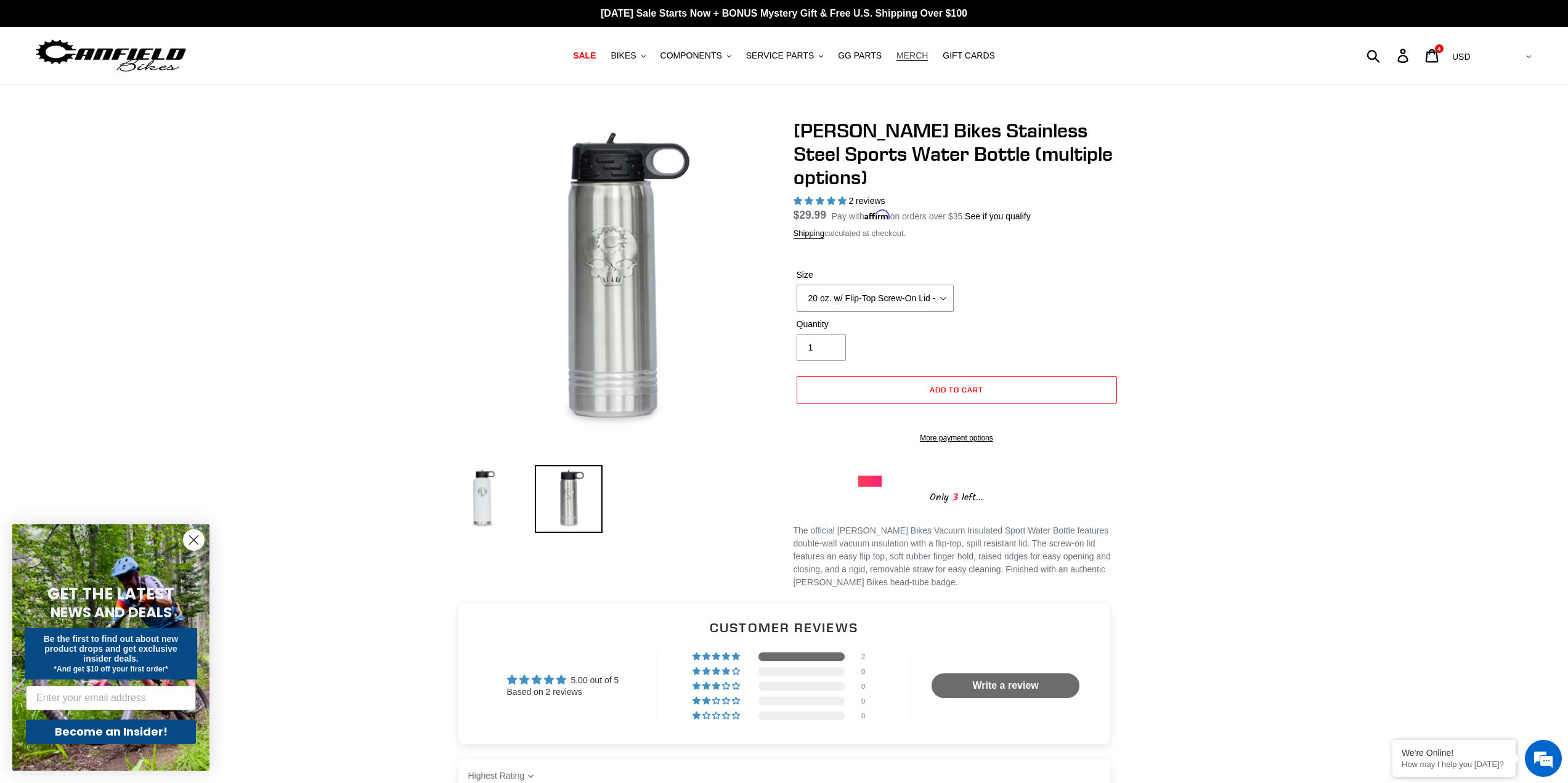
click at [906, 56] on span "MERCH" at bounding box center [912, 56] width 32 height 10
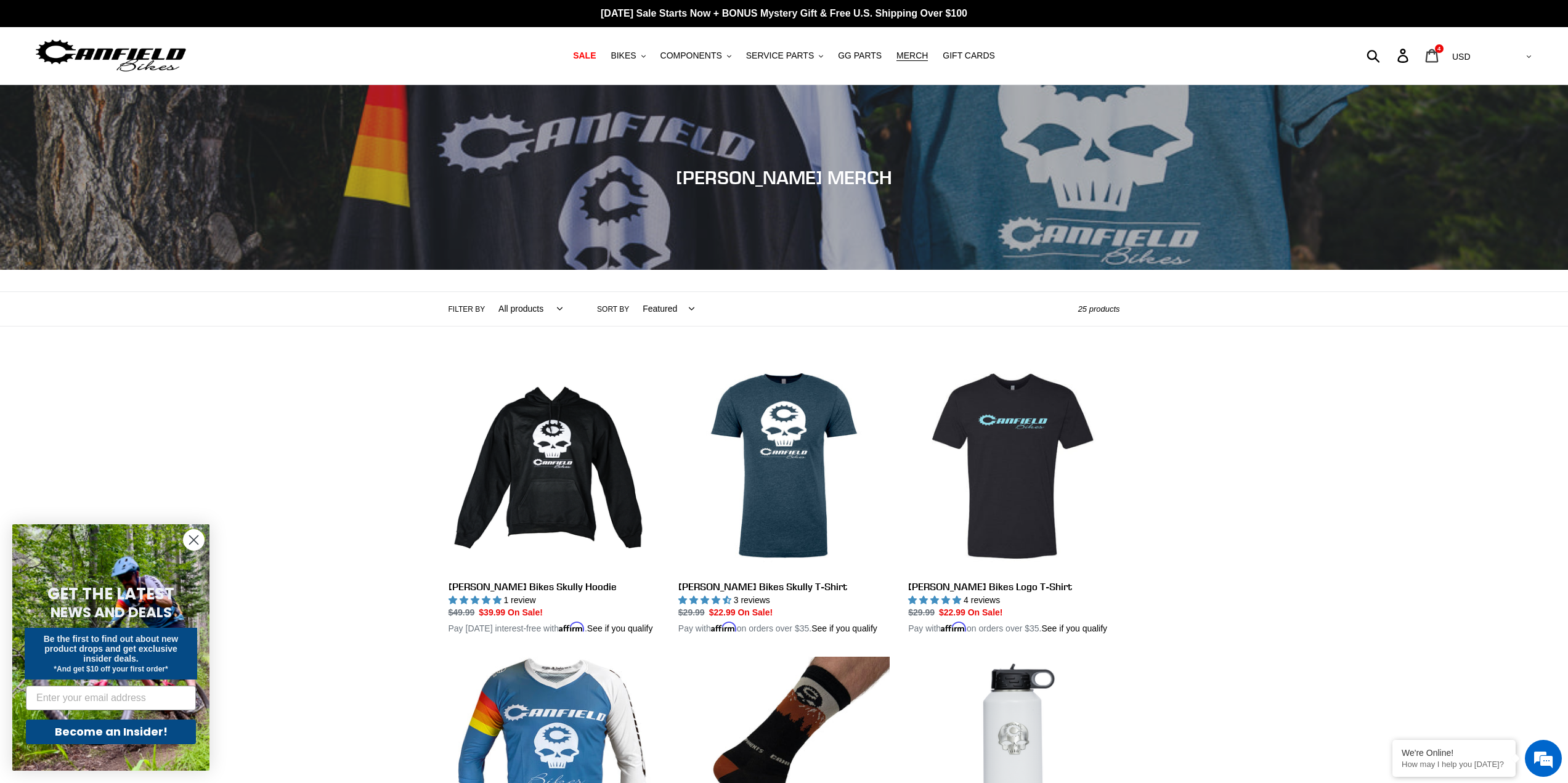
click at [1439, 53] on icon at bounding box center [1432, 55] width 13 height 14
